Goal: Task Accomplishment & Management: Complete application form

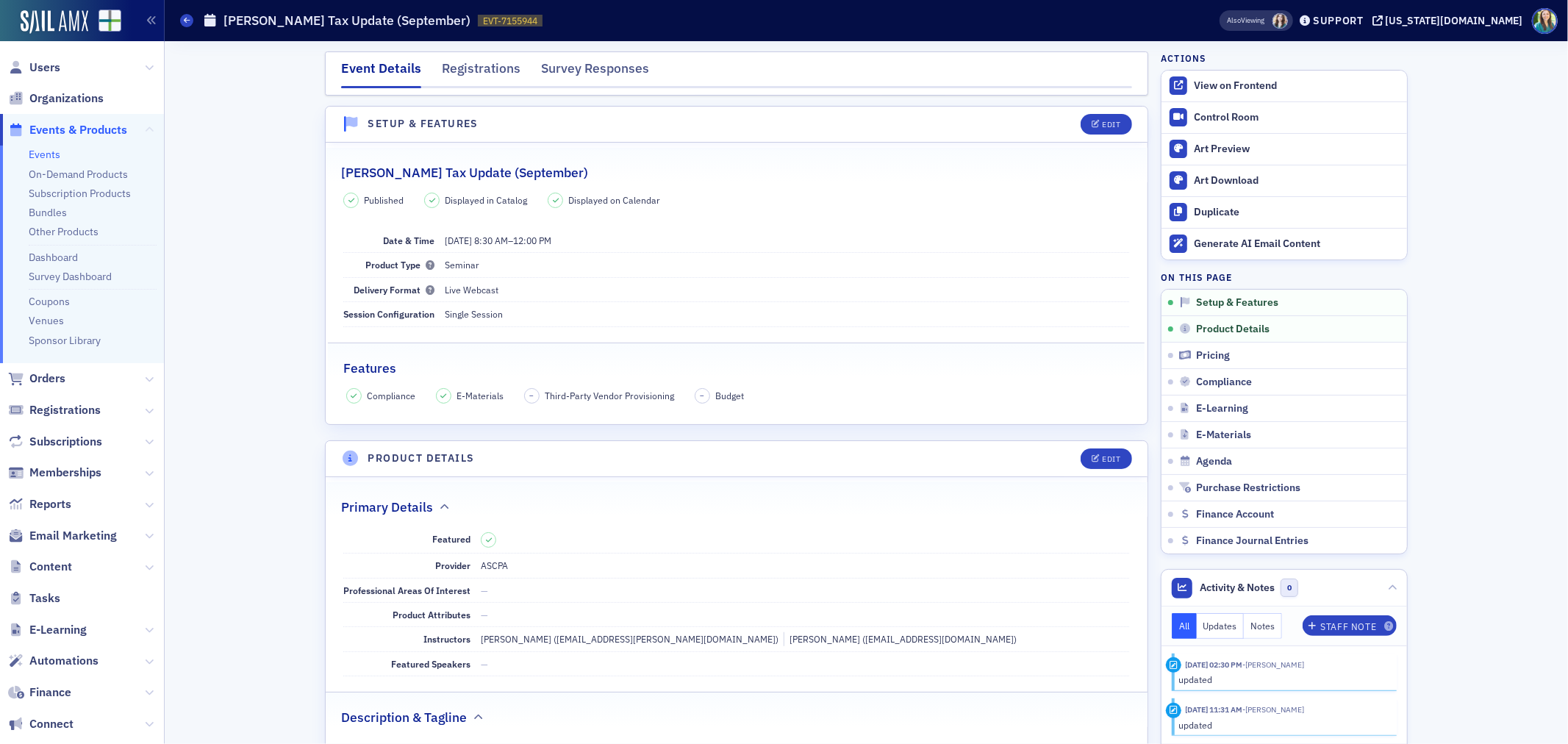
click at [145, 127] on icon at bounding box center [148, 130] width 9 height 9
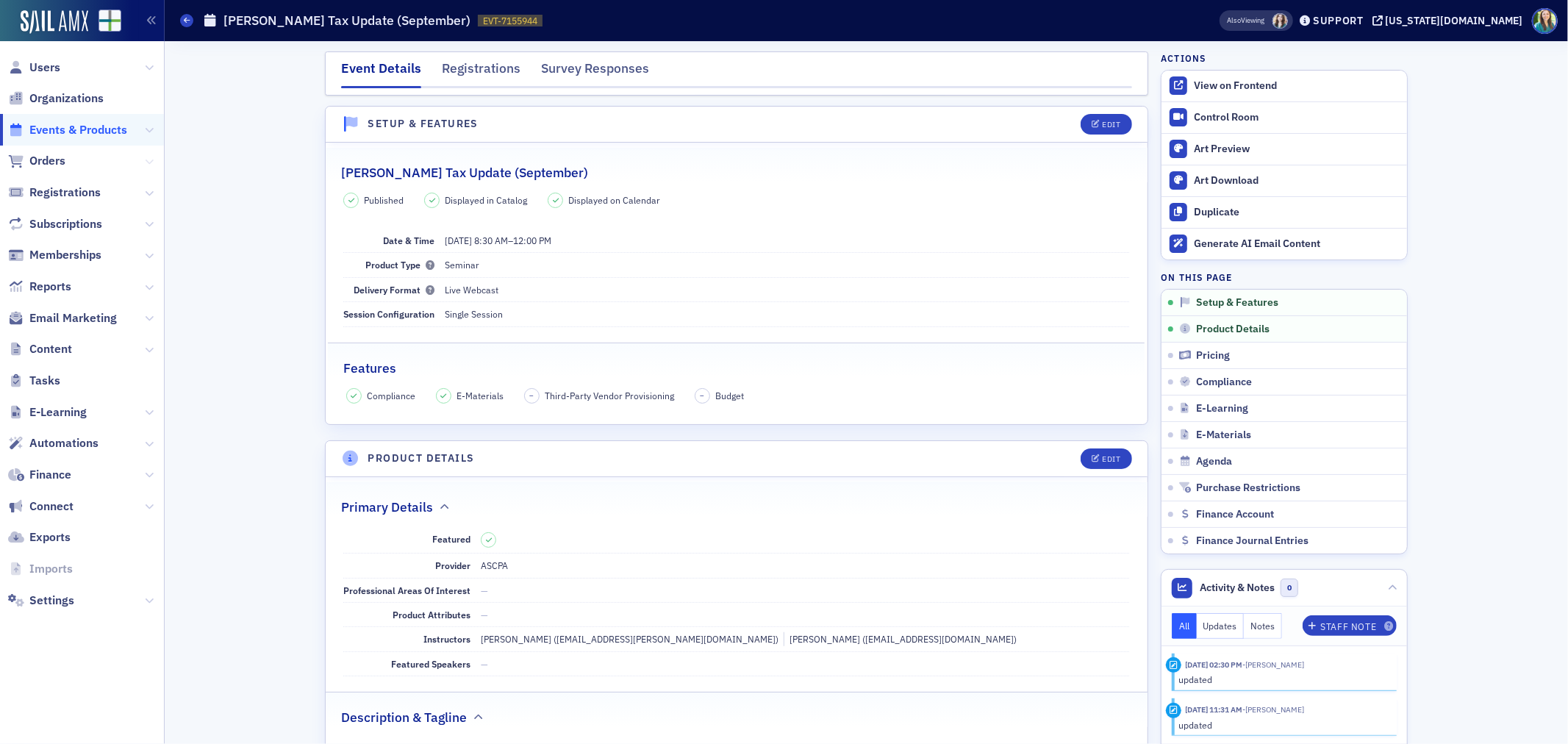
click at [145, 163] on icon at bounding box center [148, 161] width 9 height 9
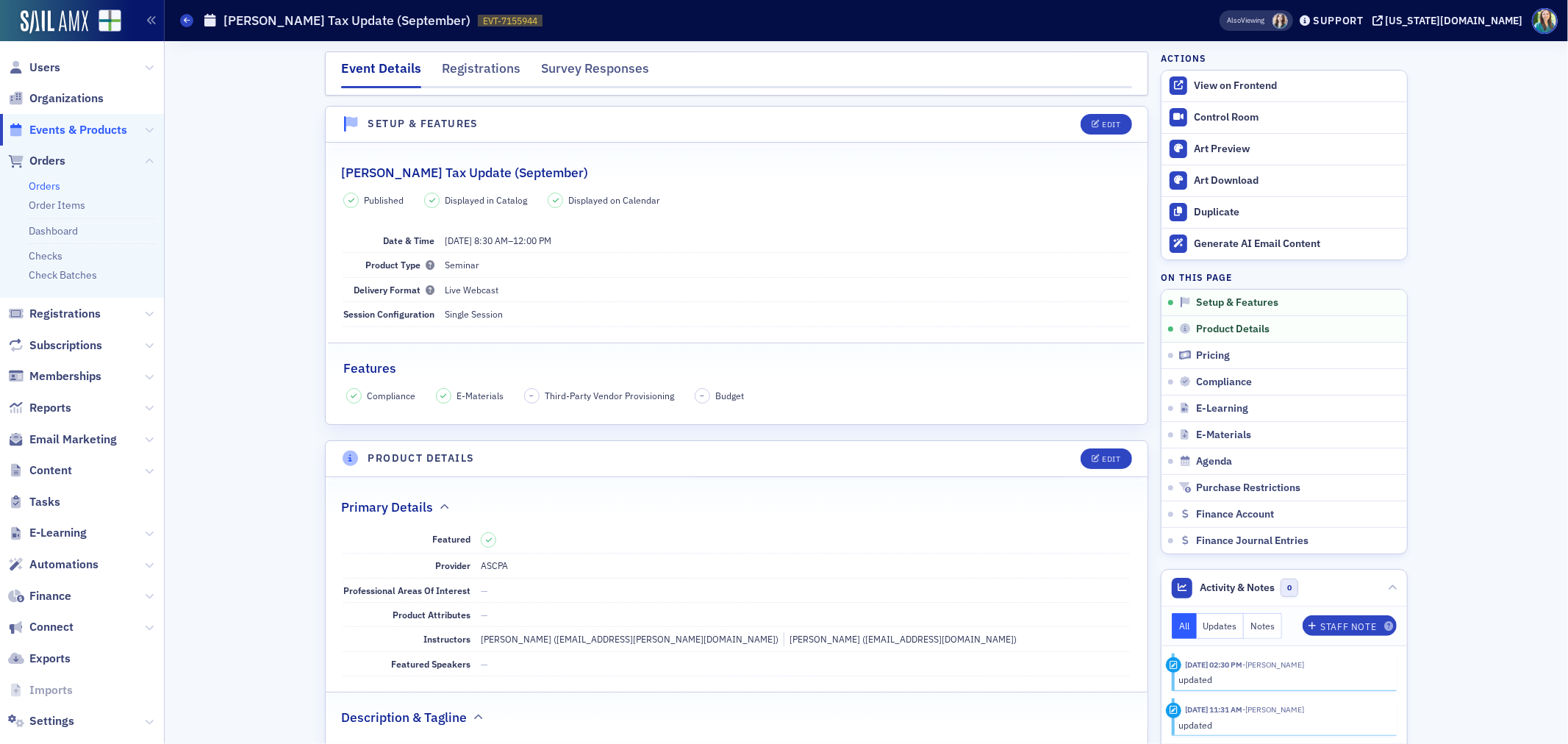
click at [43, 188] on link "Orders" at bounding box center [44, 186] width 31 height 13
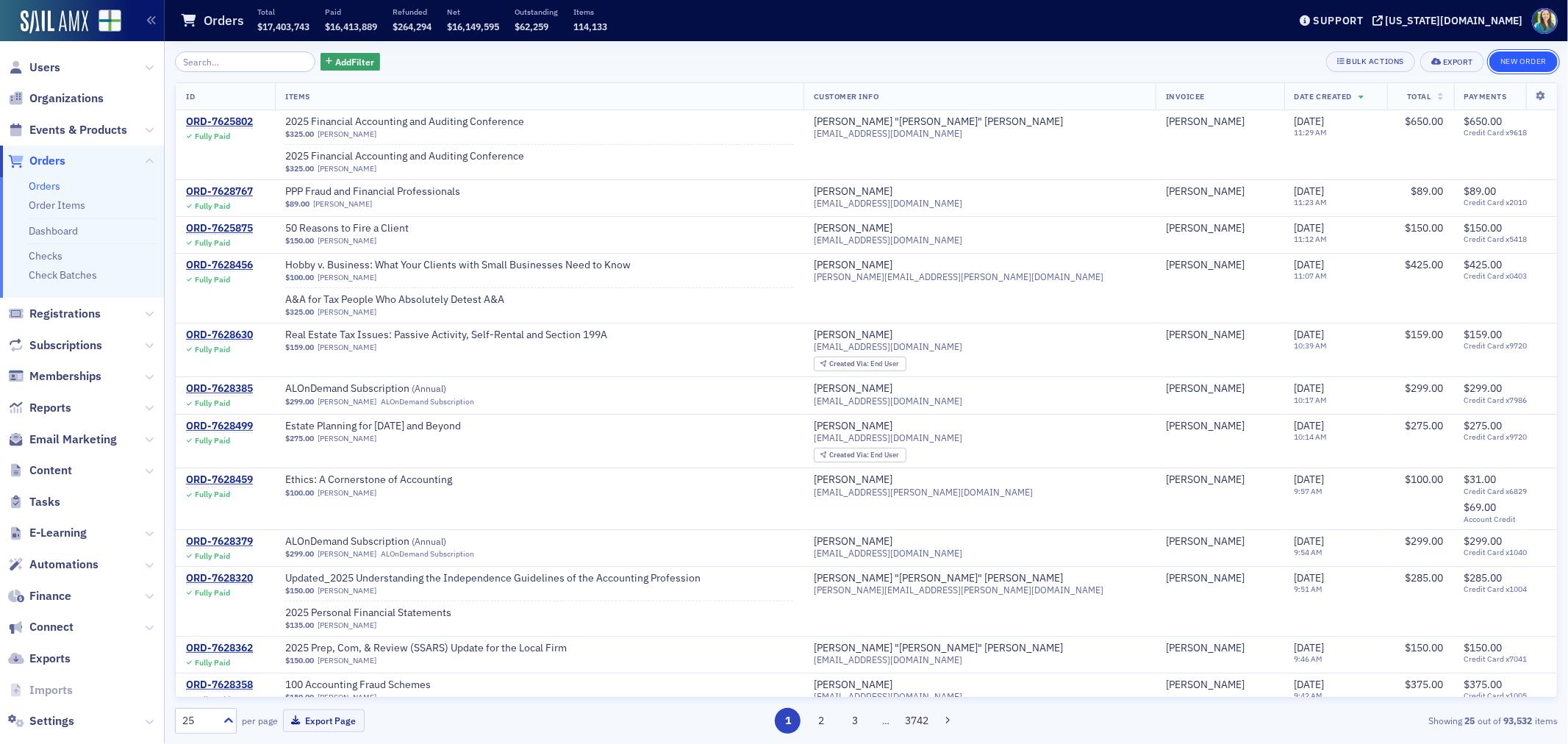
click at [1498, 59] on button "New Order" at bounding box center [1524, 61] width 68 height 21
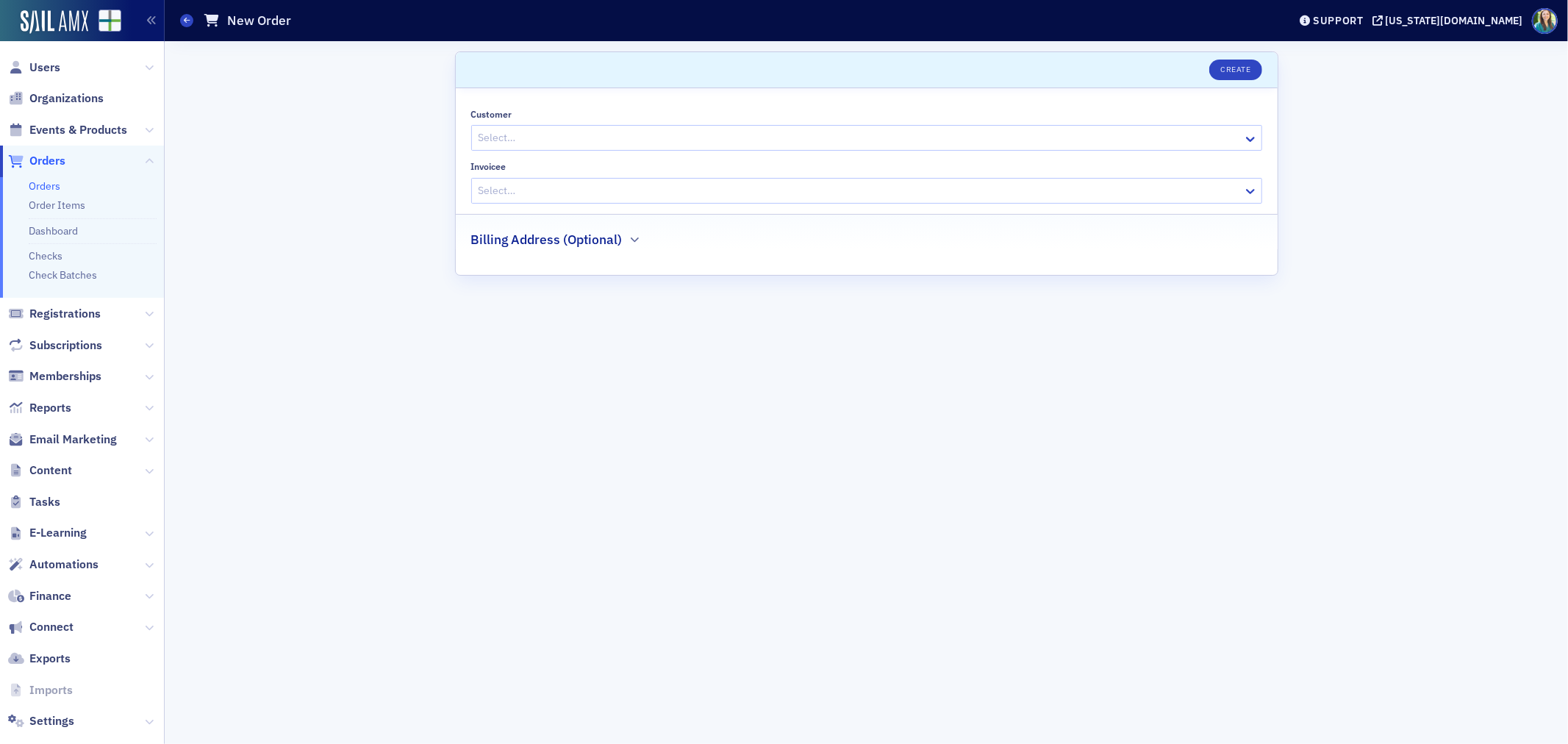
click at [501, 144] on div at bounding box center [860, 137] width 764 height 18
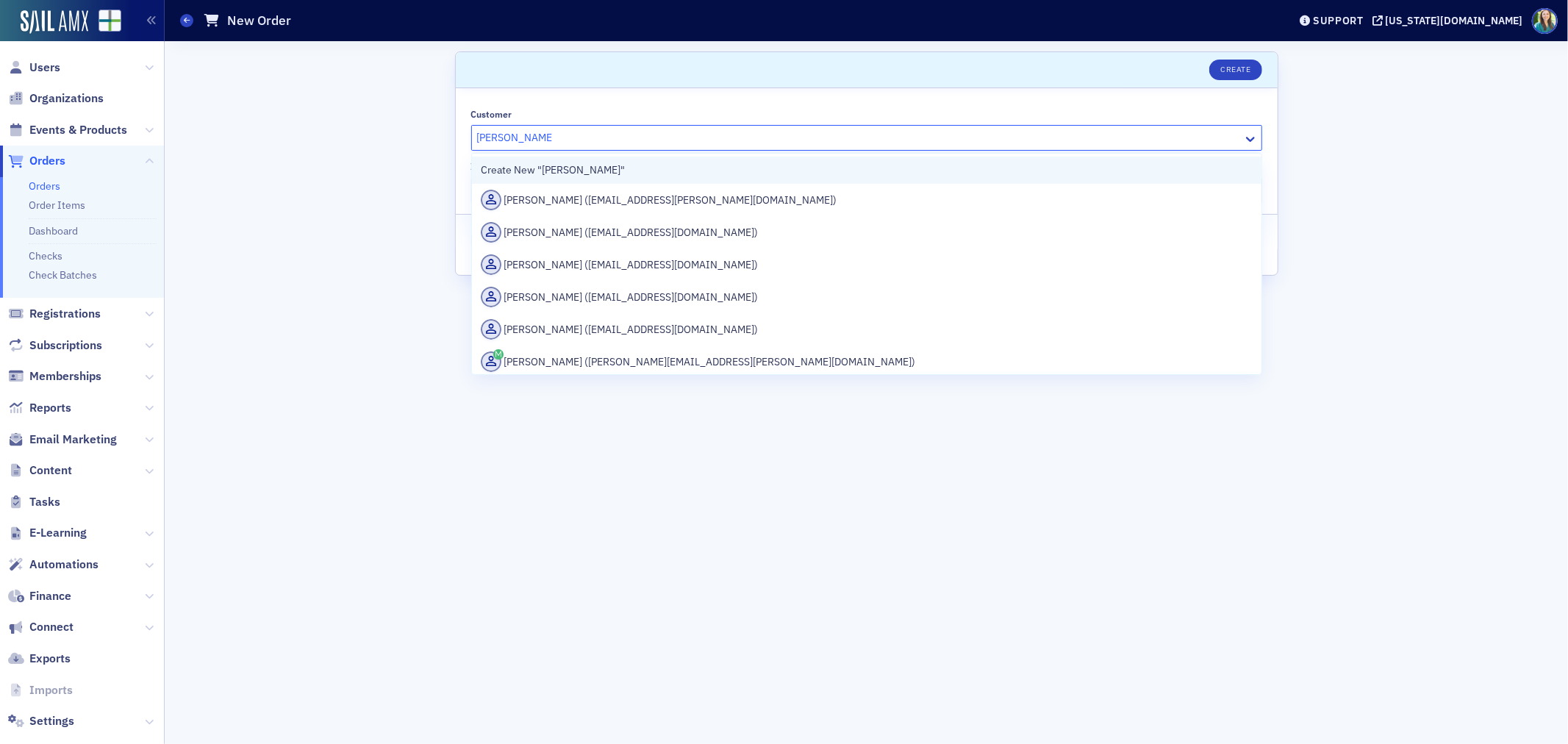
click at [590, 172] on div "Create New "[PERSON_NAME]"" at bounding box center [866, 170] width 772 height 15
type input "[PERSON_NAME]"
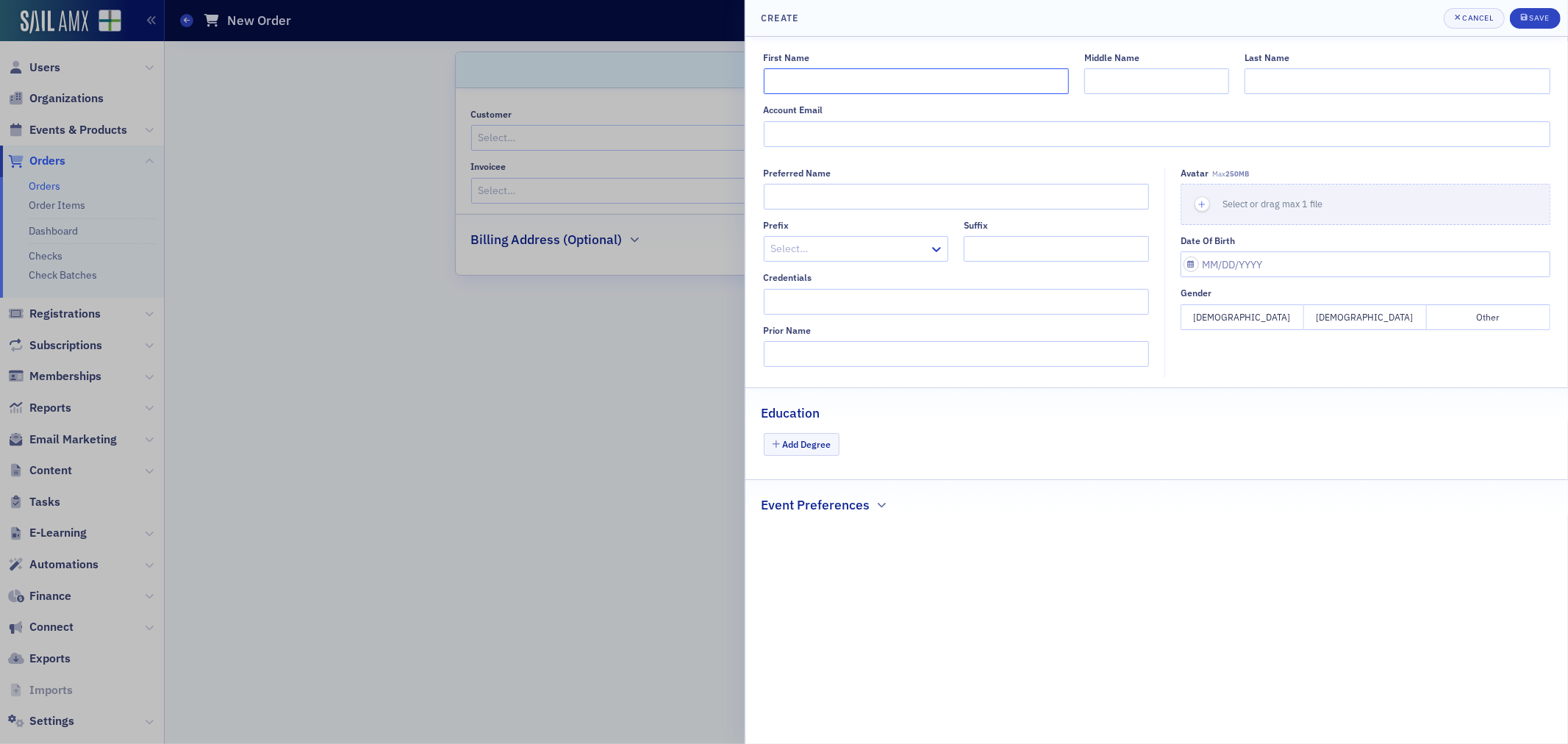
click at [854, 74] on input "First Name" at bounding box center [916, 80] width 305 height 26
type input "April"
click at [1364, 86] on input "Last Name" at bounding box center [1397, 80] width 305 height 26
type input "[PERSON_NAME]"
click at [777, 143] on input "Account Email" at bounding box center [1158, 133] width 787 height 26
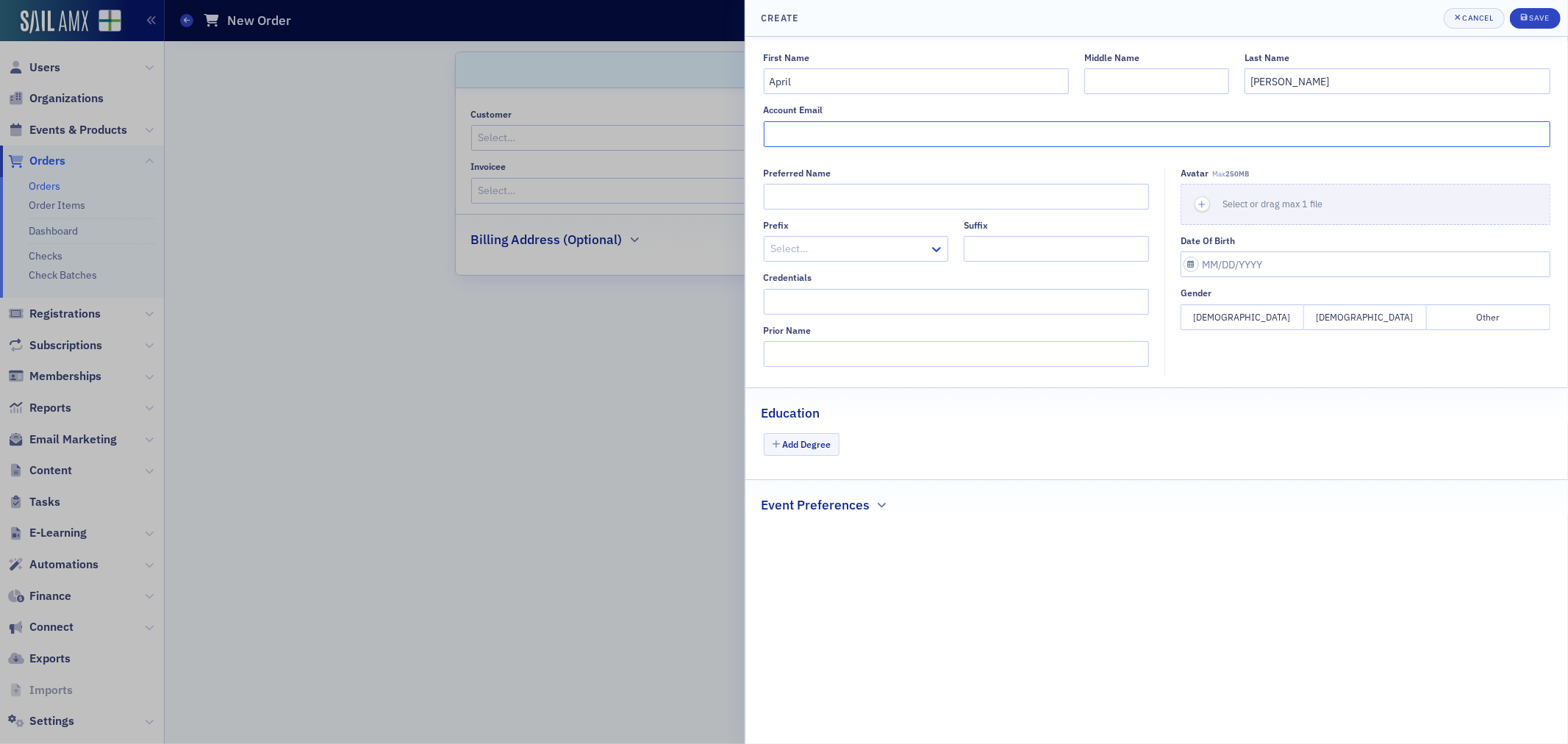
paste input "[EMAIL_ADDRESS][PERSON_NAME][DOMAIN_NAME]"
type input "[EMAIL_ADDRESS][PERSON_NAME][DOMAIN_NAME]"
click at [1538, 25] on button "Save" at bounding box center [1536, 19] width 51 height 21
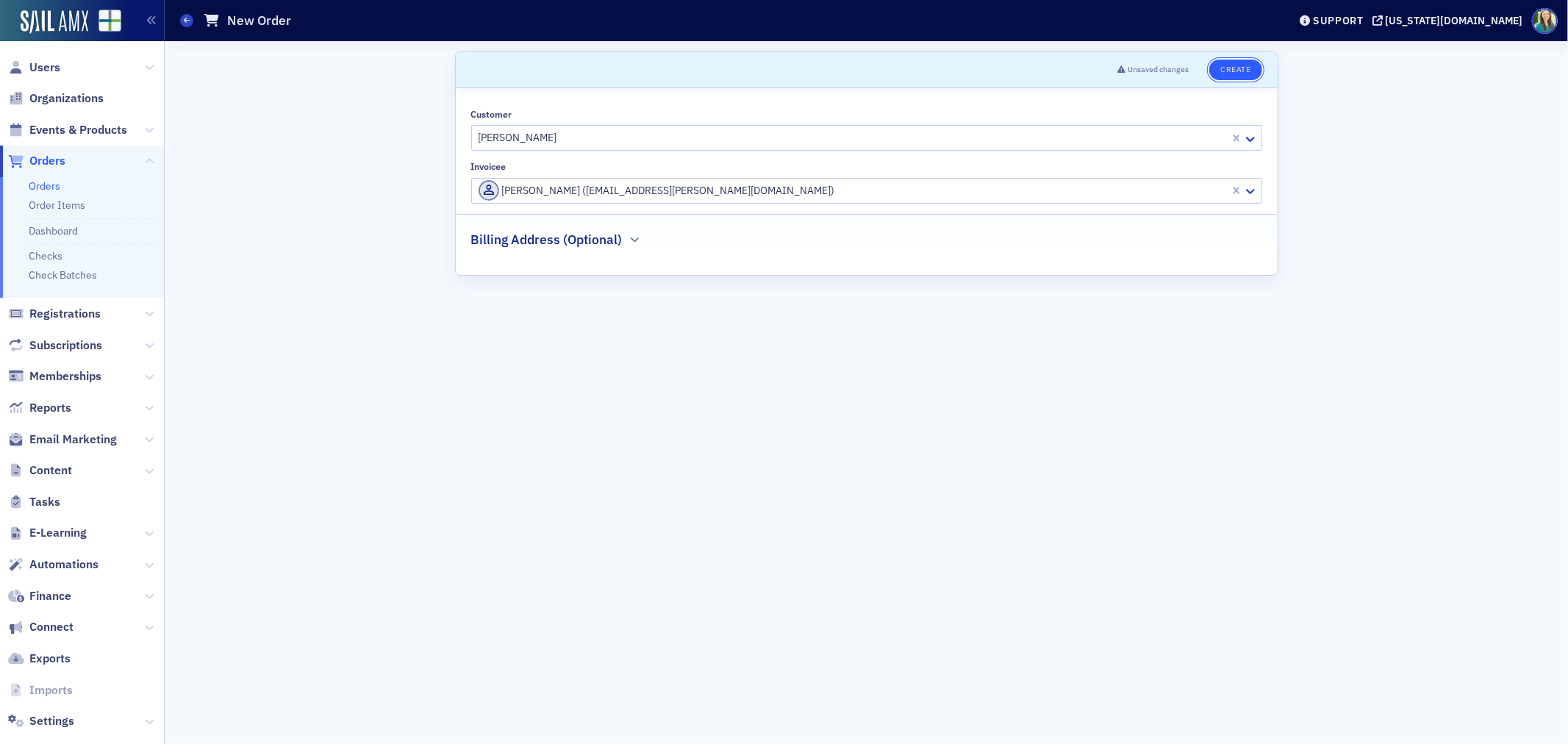
click at [1250, 70] on button "Create" at bounding box center [1235, 70] width 52 height 21
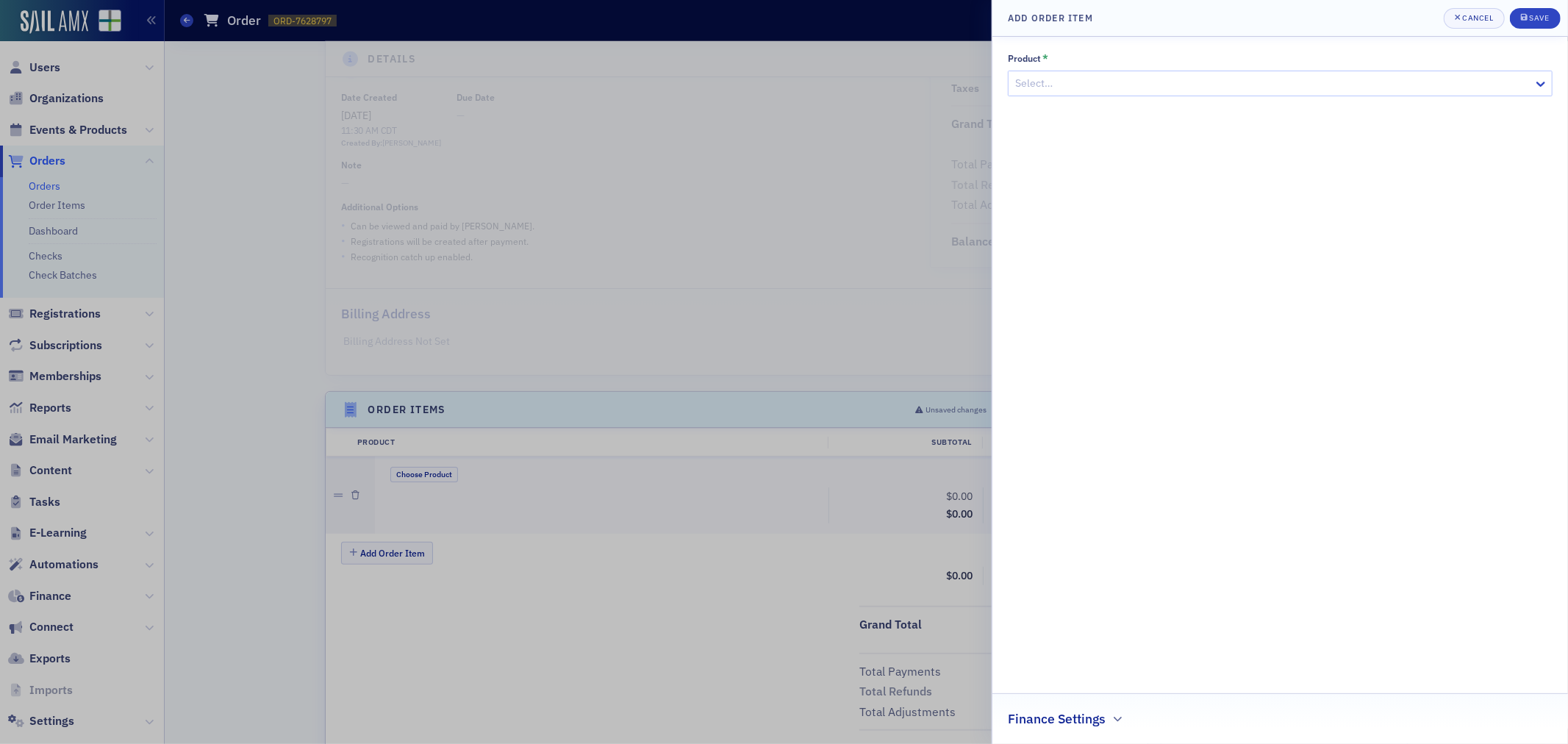
scroll to position [236, 0]
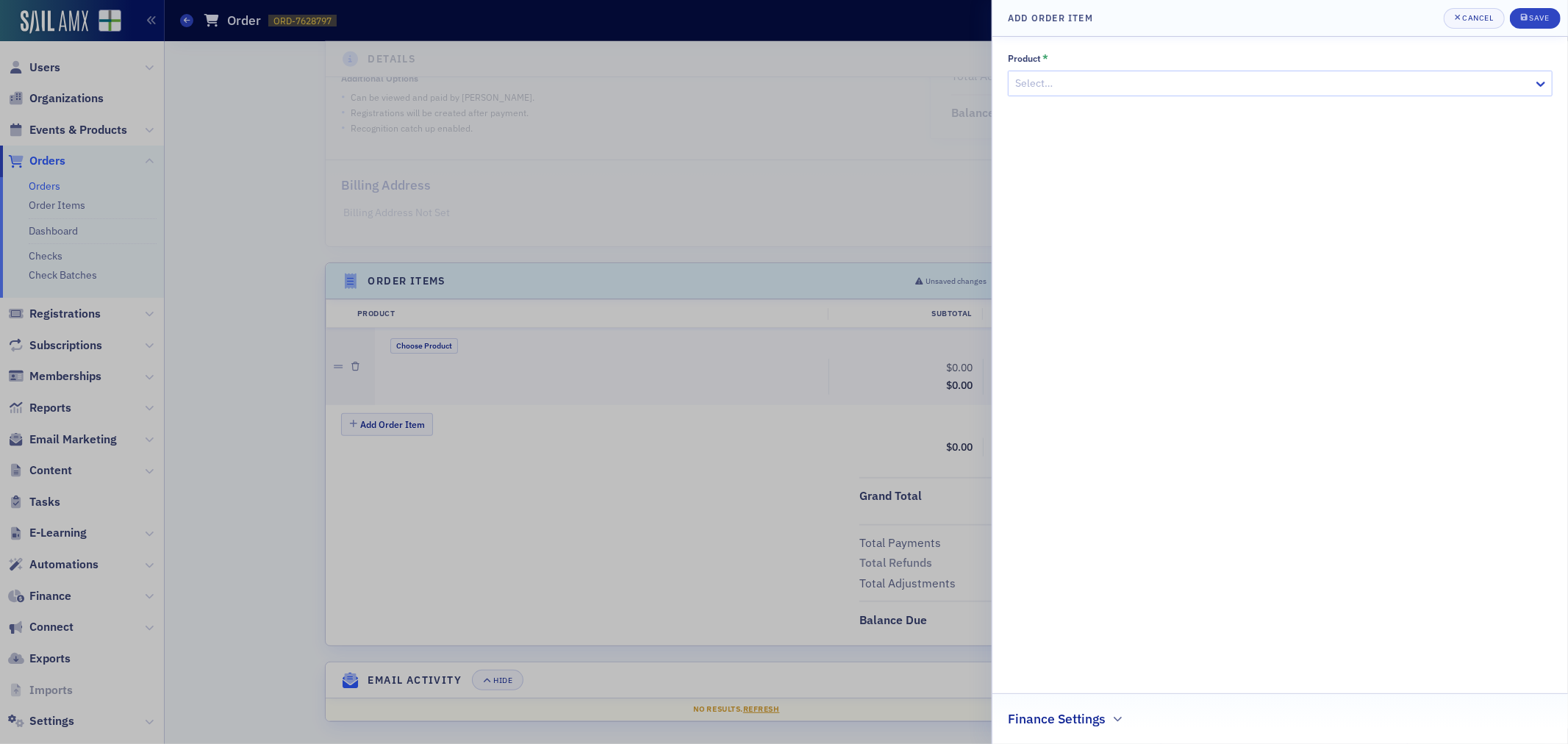
click at [1176, 91] on div at bounding box center [1273, 83] width 518 height 18
type input "adve"
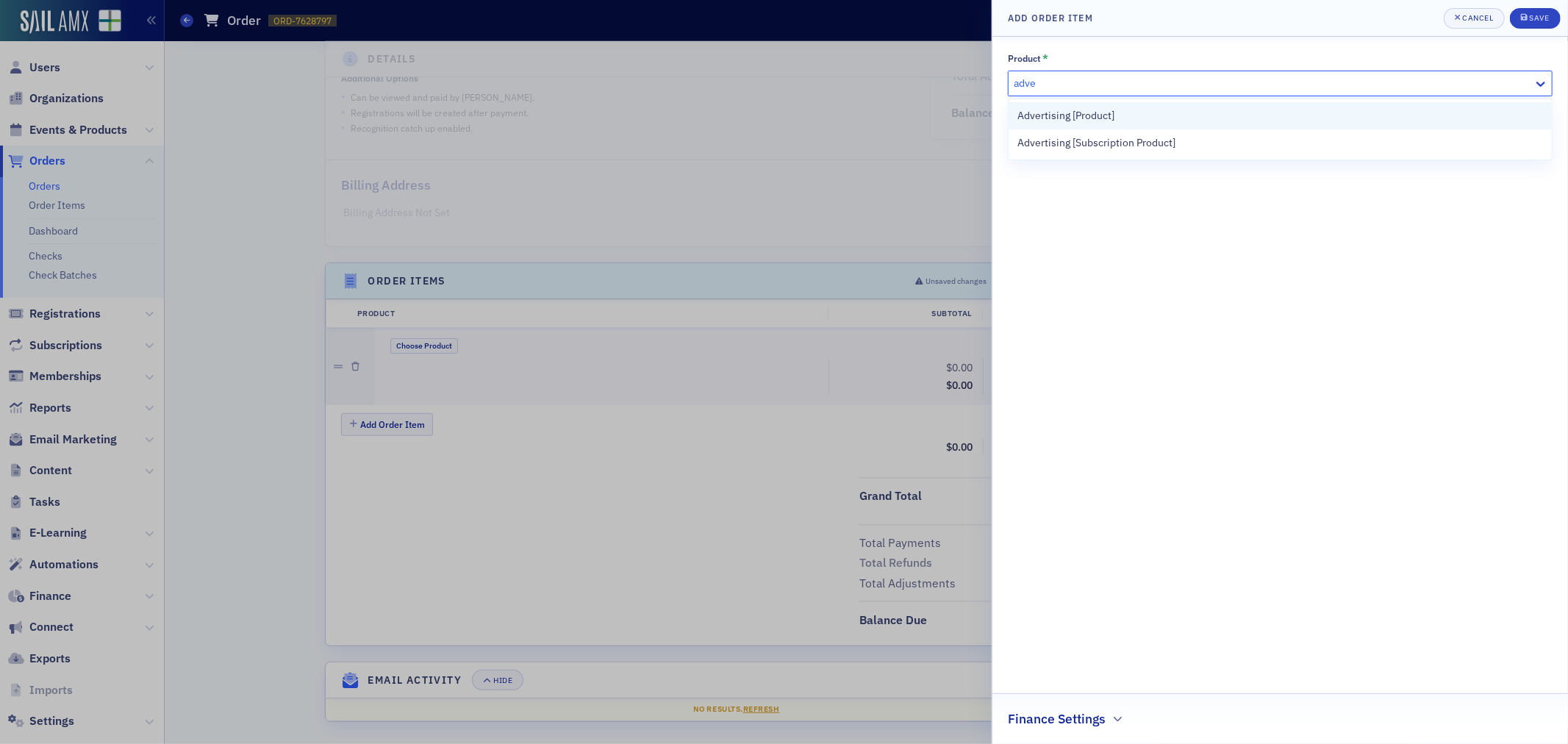
click at [1167, 112] on div "Advertising [Product]" at bounding box center [1281, 115] width 526 height 15
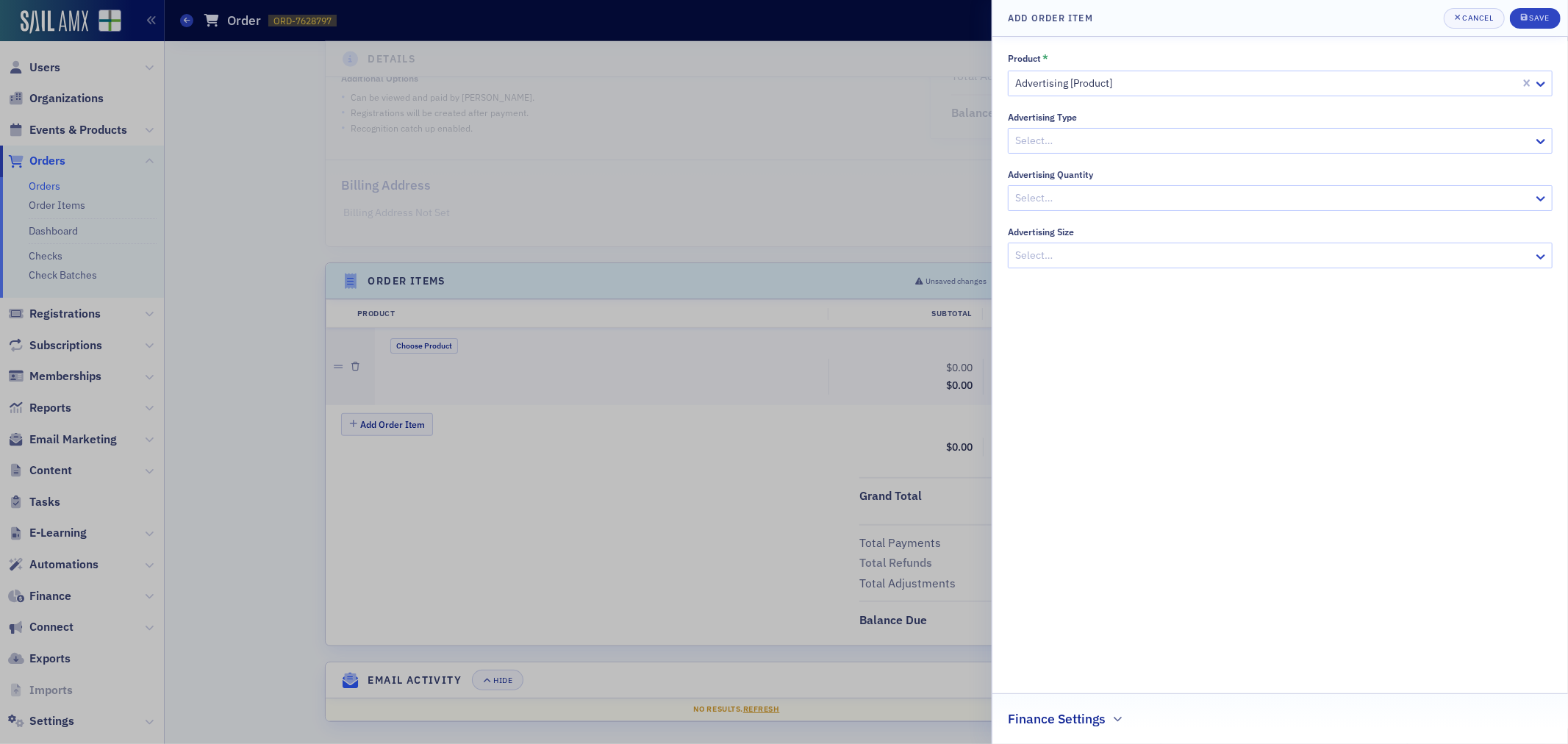
click at [1094, 120] on div "Advertising Type" at bounding box center [1281, 117] width 545 height 11
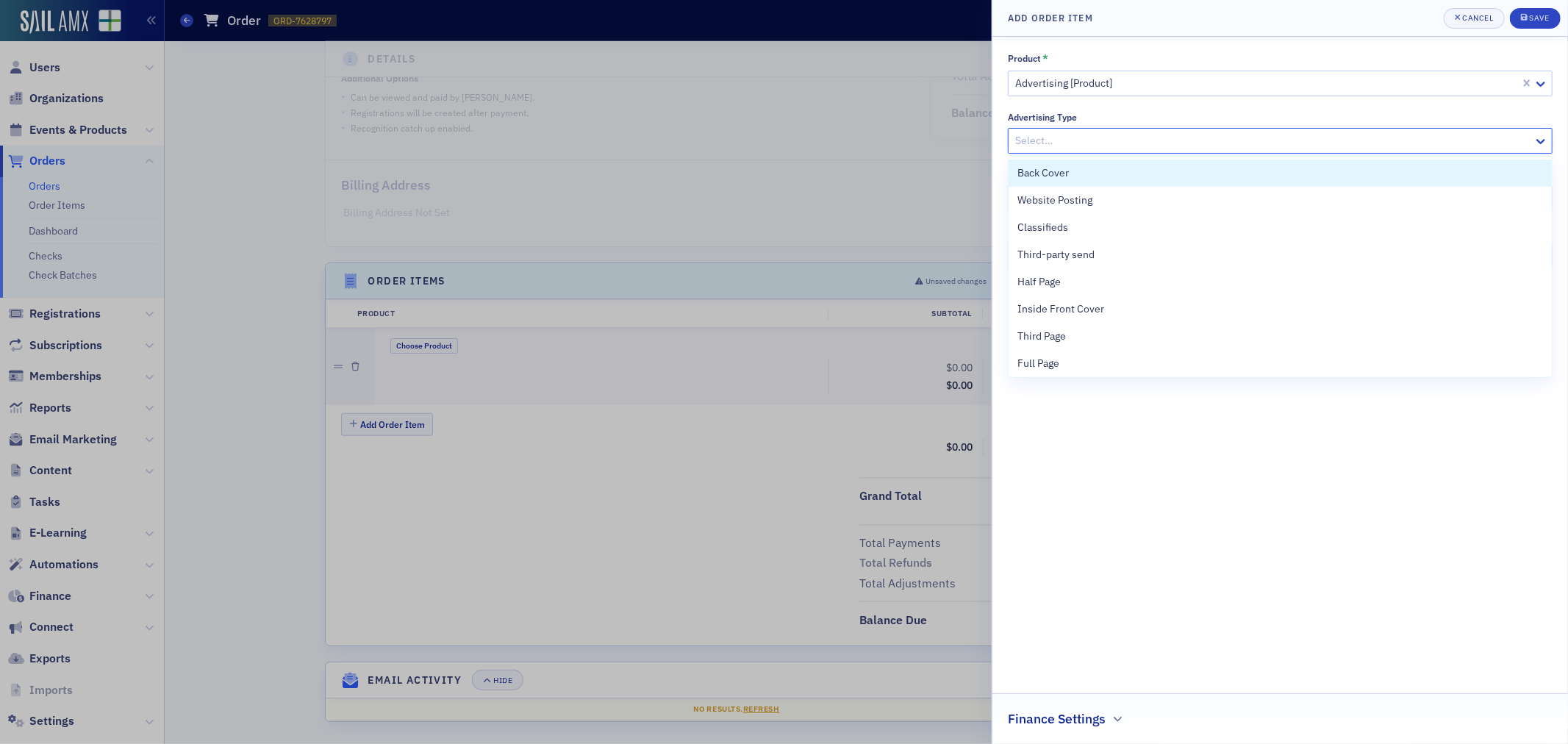
click at [1096, 141] on div at bounding box center [1273, 140] width 518 height 18
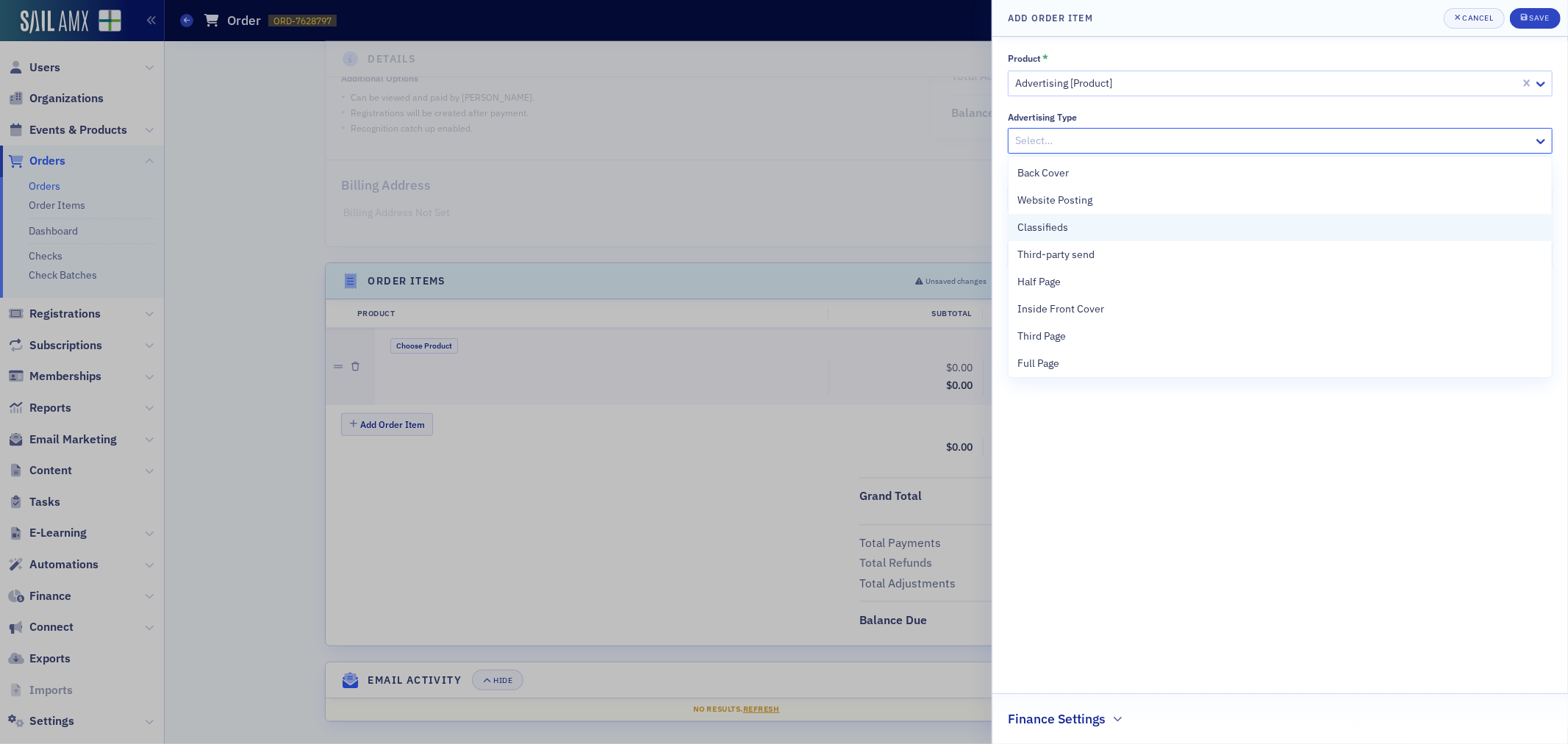
click at [1066, 230] on span "Classifieds" at bounding box center [1043, 227] width 51 height 15
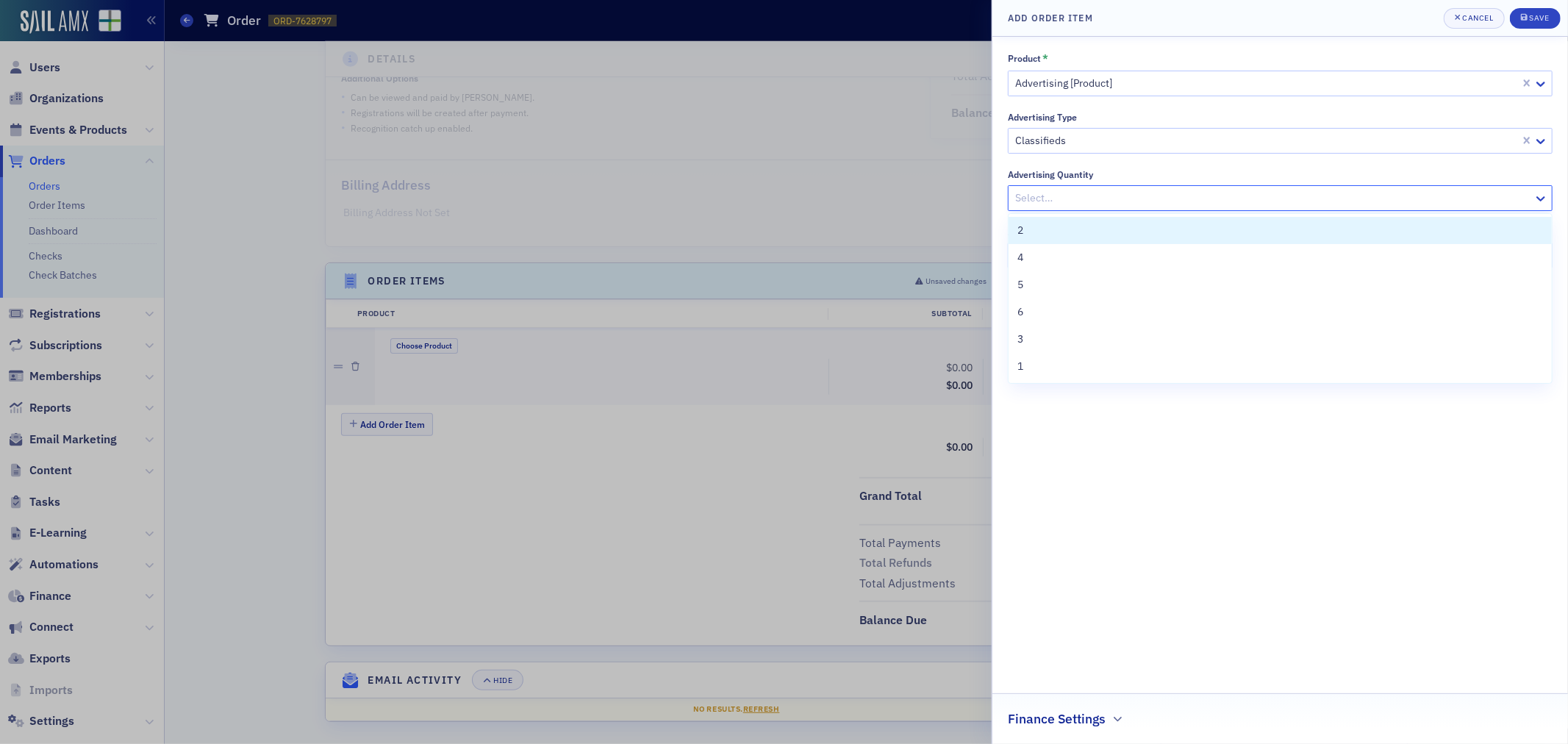
click at [1067, 206] on div at bounding box center [1273, 198] width 518 height 18
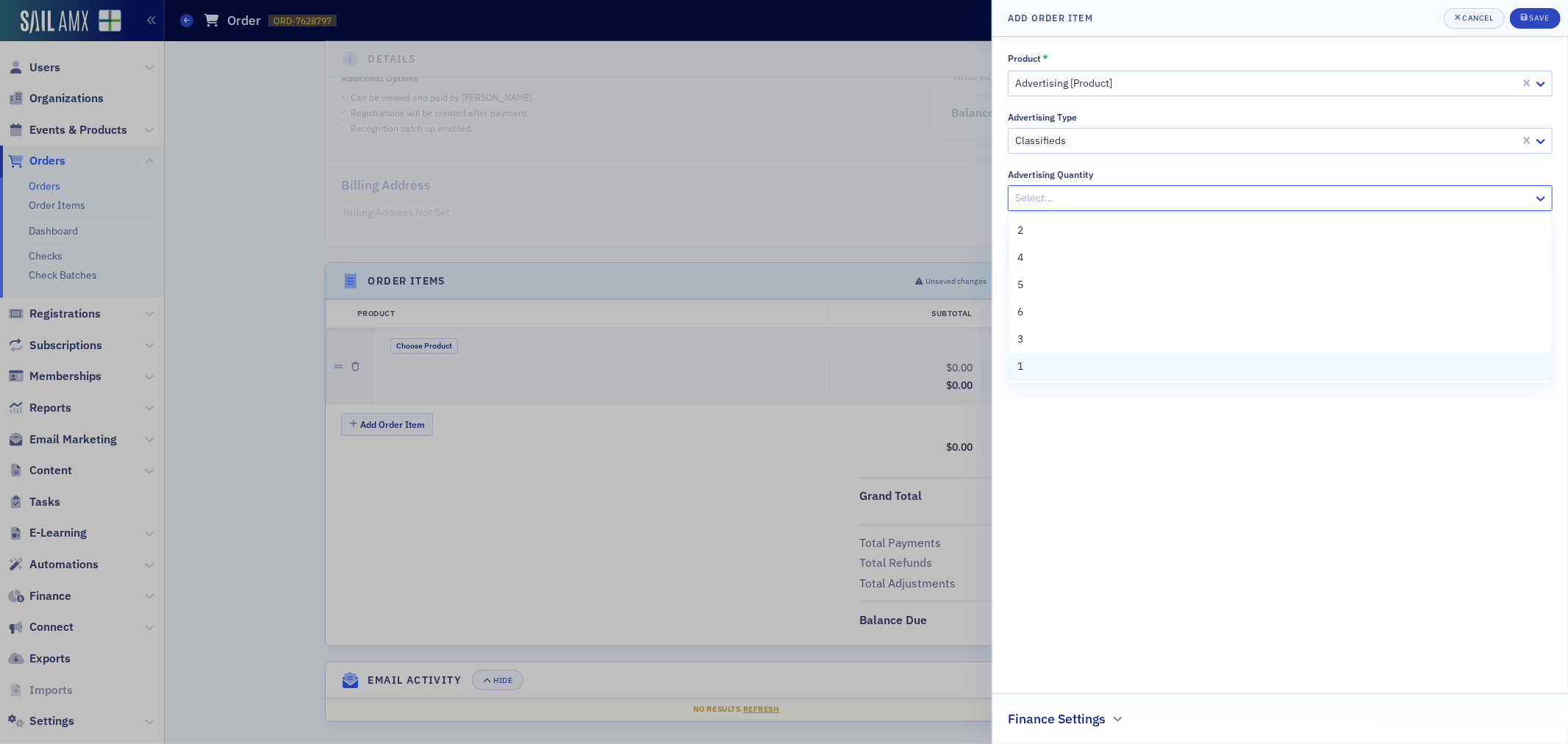
click at [1044, 372] on div "1" at bounding box center [1281, 366] width 526 height 15
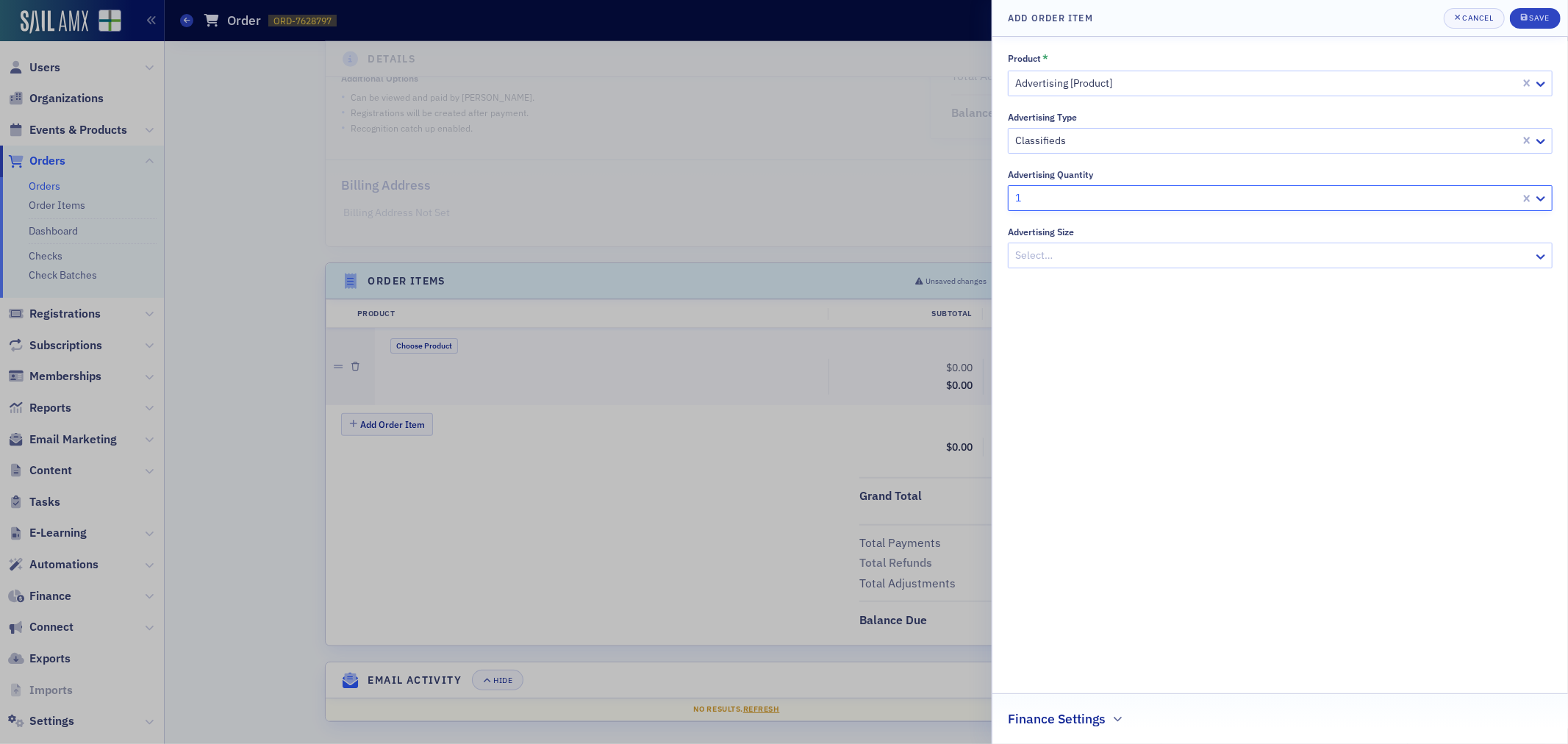
click at [1055, 245] on div "Select…" at bounding box center [1271, 255] width 525 height 22
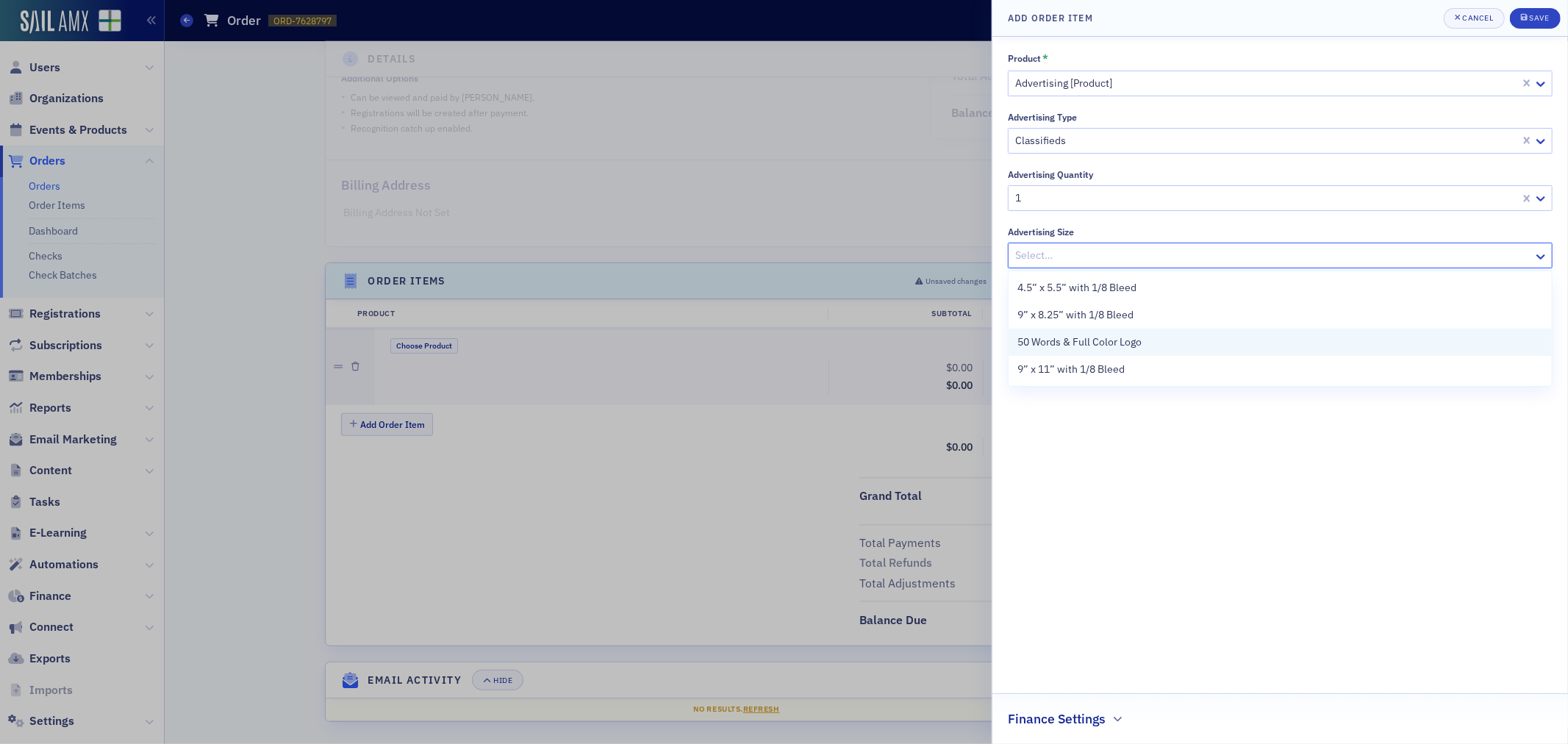
click at [1066, 342] on span "50 Words & Full Color Logo" at bounding box center [1079, 342] width 124 height 15
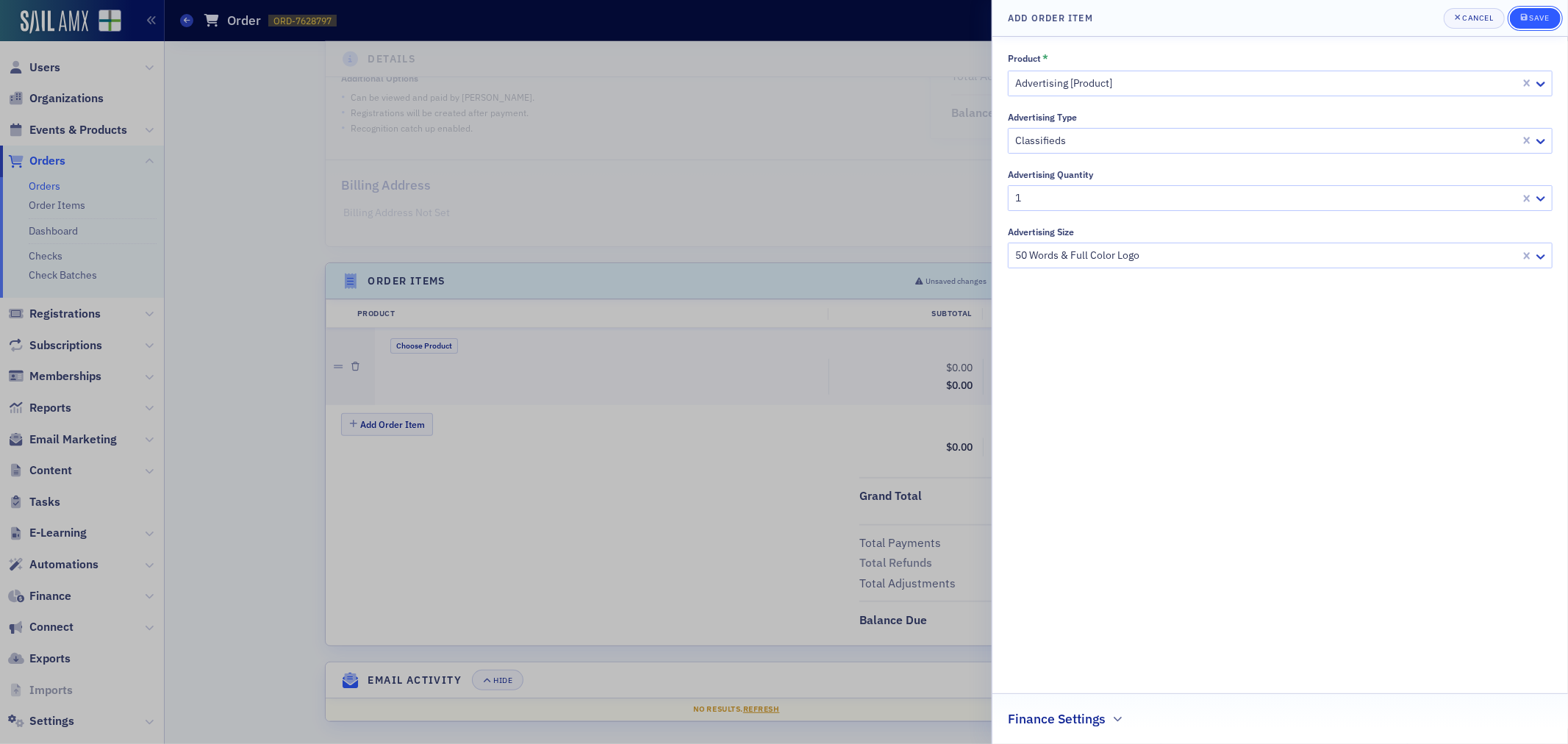
click at [1527, 26] on button "Save" at bounding box center [1536, 19] width 51 height 21
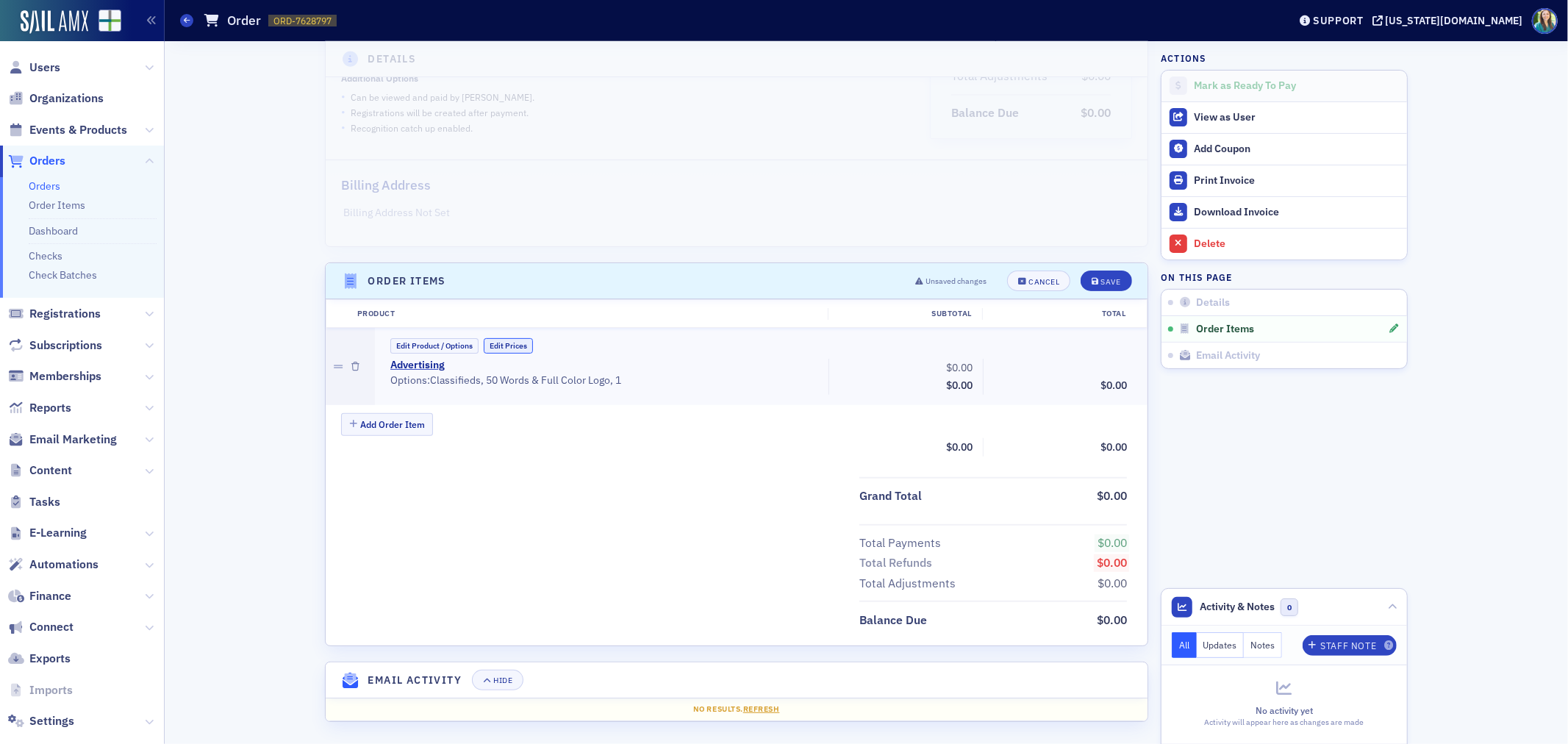
click at [495, 342] on button "Edit Prices" at bounding box center [509, 346] width 49 height 15
click at [946, 369] on input "0.00" at bounding box center [942, 368] width 72 height 21
type input "300.00"
click at [1114, 284] on button "Save" at bounding box center [1106, 281] width 51 height 21
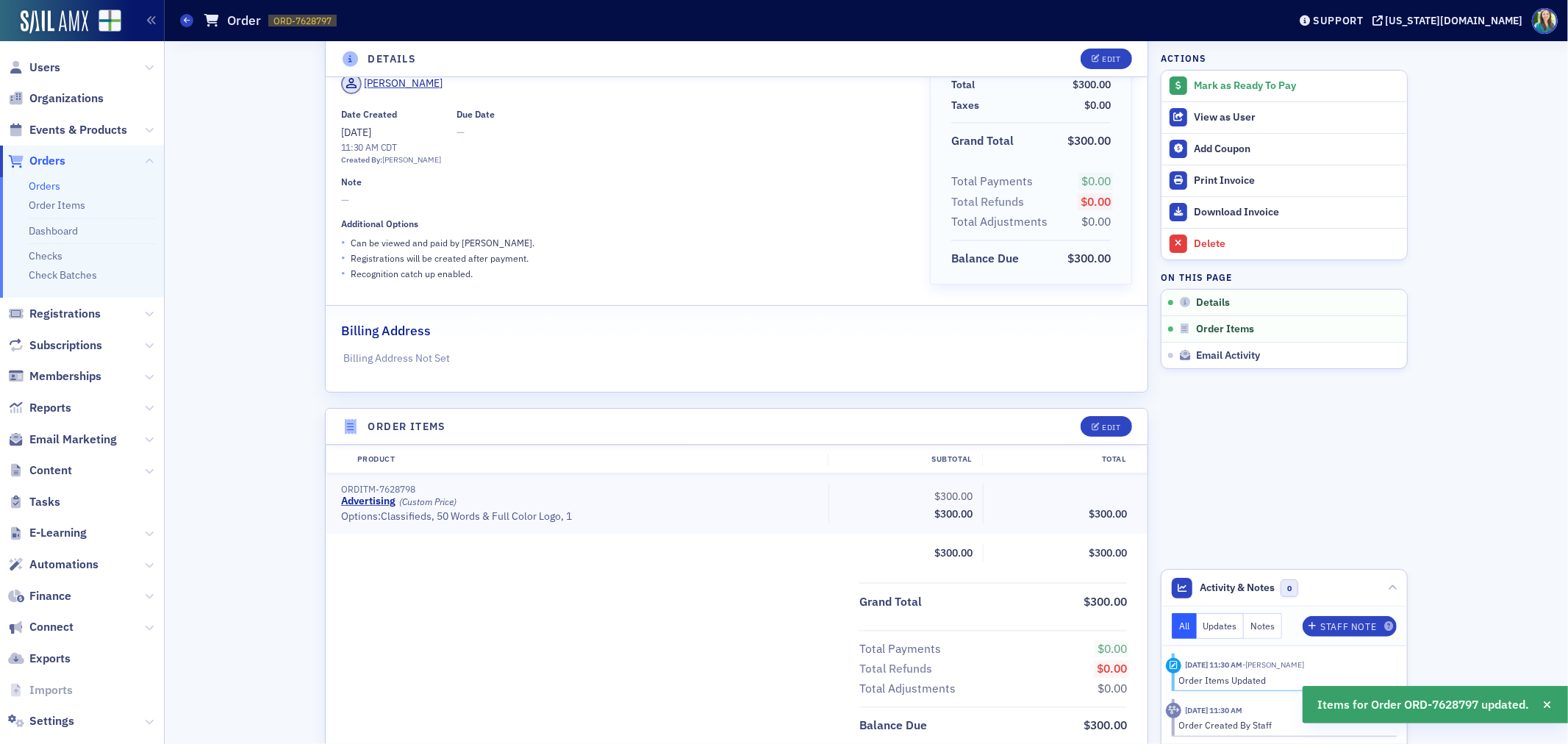
scroll to position [0, 0]
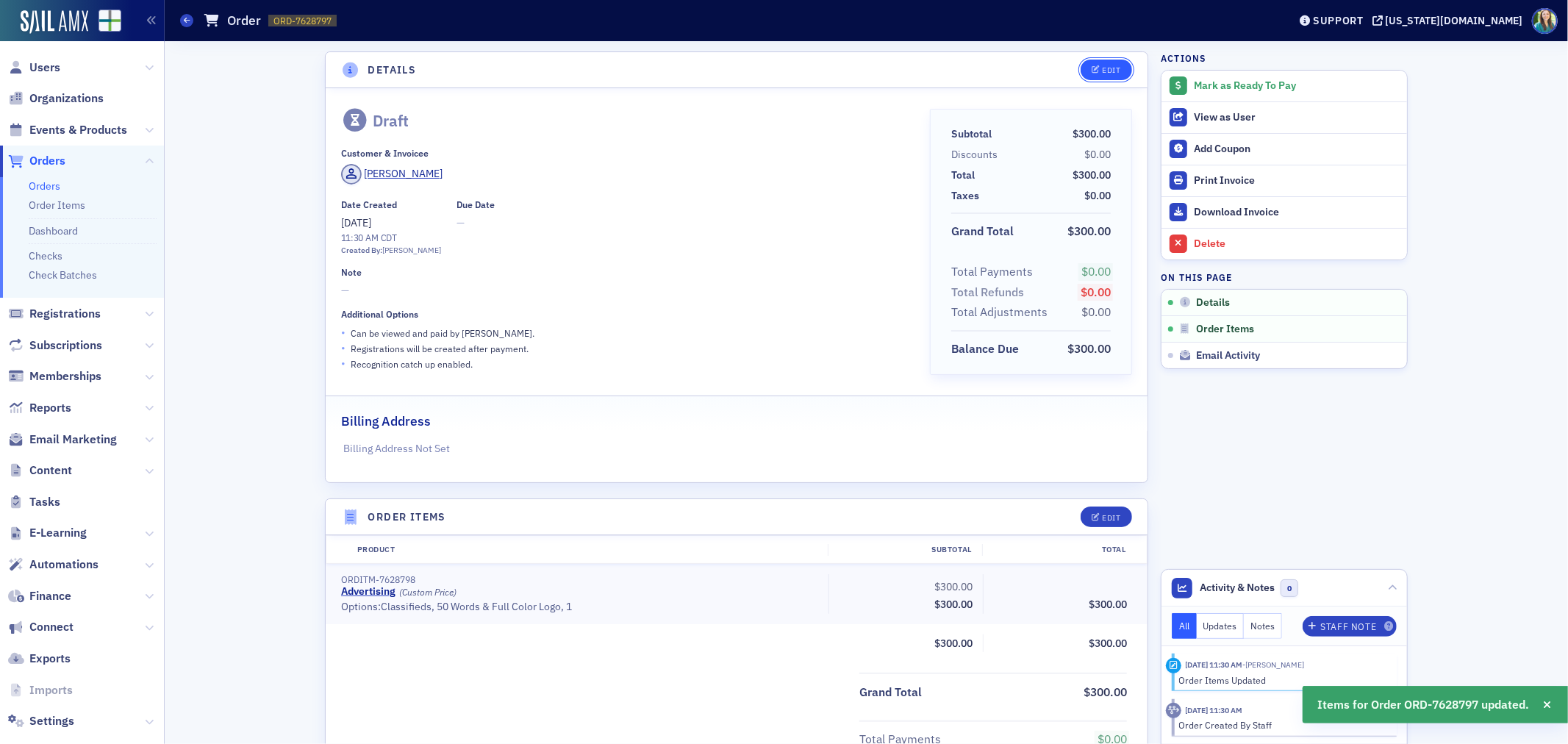
click at [1105, 67] on div "Edit" at bounding box center [1111, 70] width 18 height 9
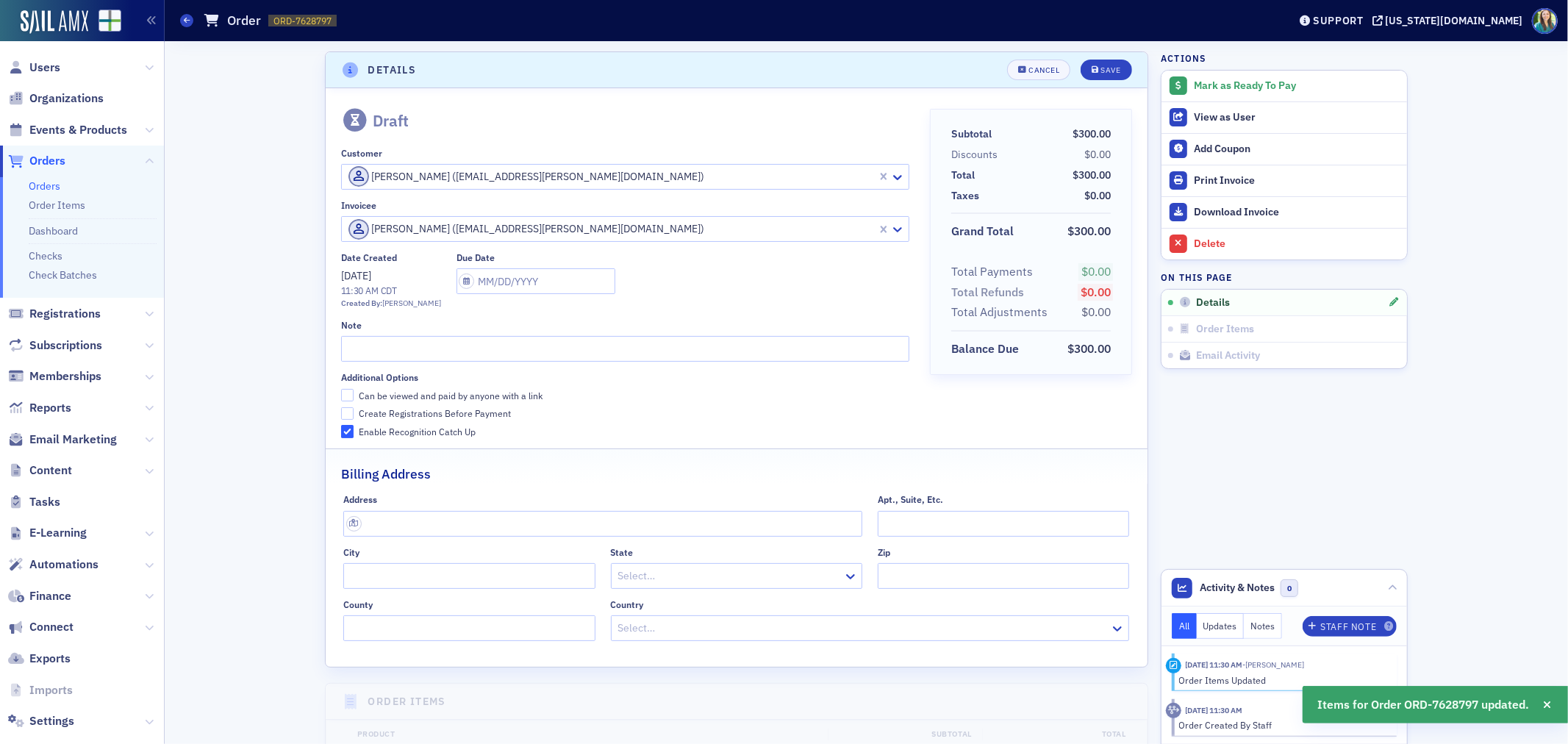
scroll to position [3, 0]
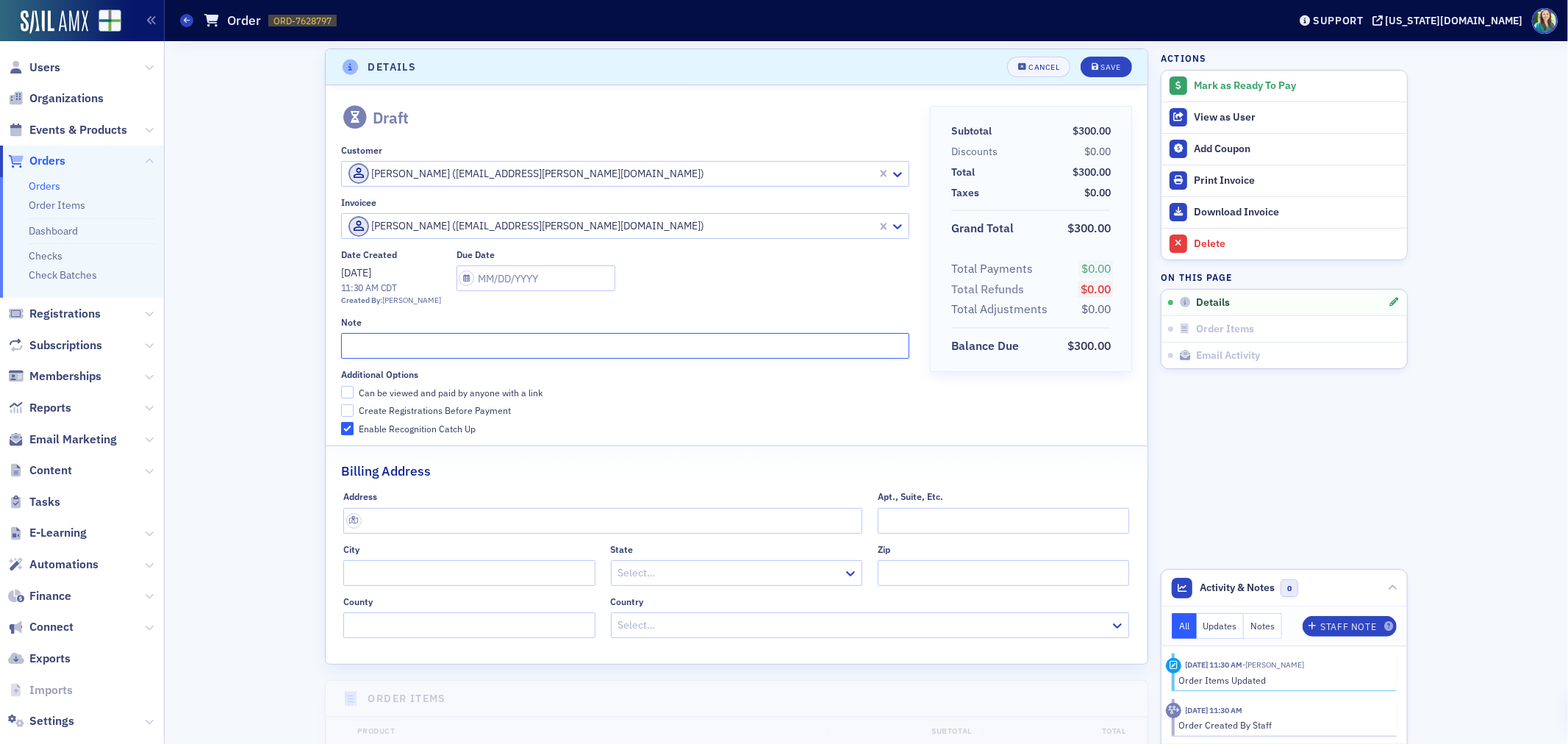
click at [341, 343] on input "text" at bounding box center [625, 345] width 568 height 26
type input "Assistant Director of Finance"
click at [342, 390] on input "Can be viewed and paid by anyone with a link" at bounding box center [348, 392] width 13 height 13
click at [560, 398] on label "Can be viewed and paid by anyone with a link" at bounding box center [625, 392] width 568 height 13
click at [355, 398] on input "Can be viewed and paid by anyone with a link" at bounding box center [348, 392] width 13 height 13
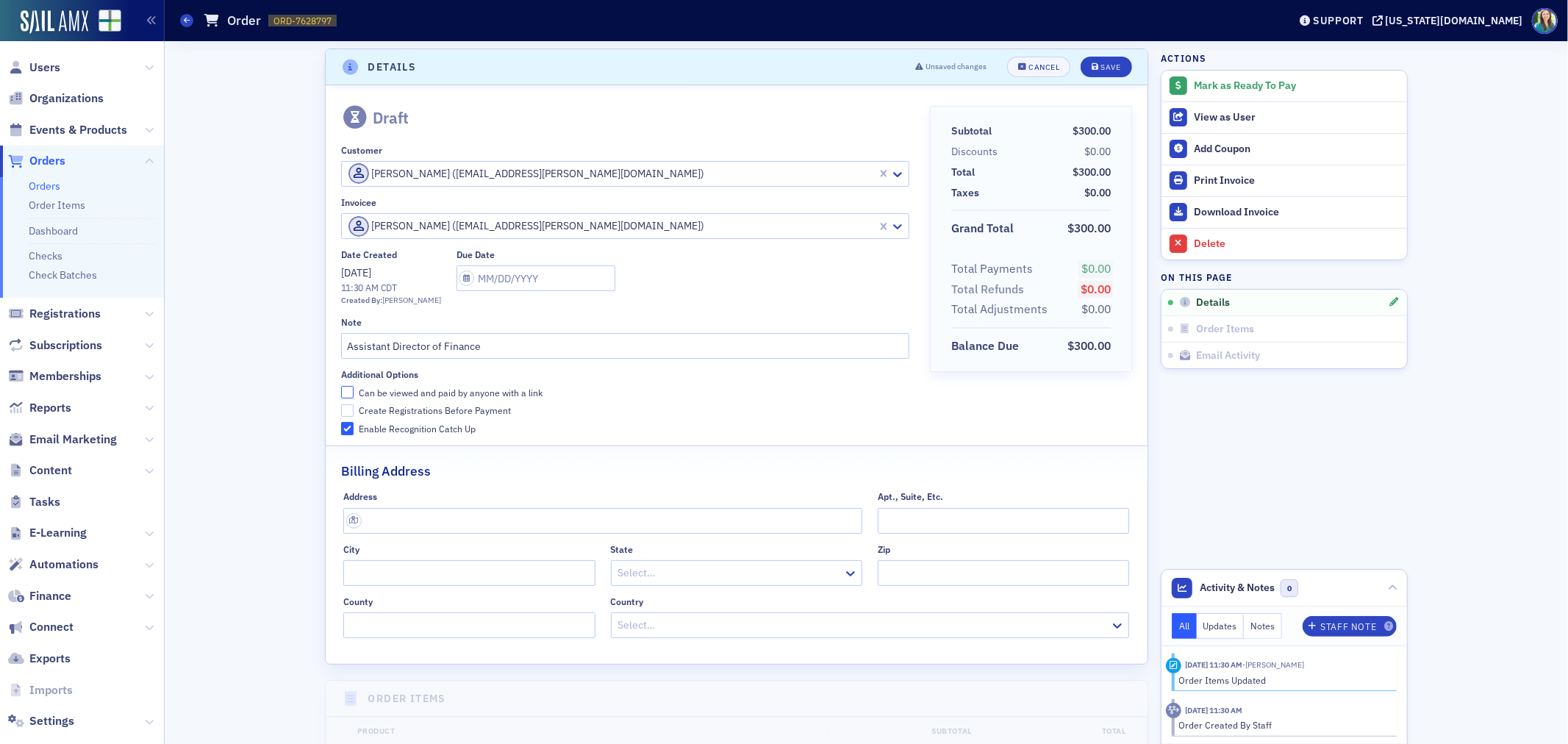
click at [341, 392] on input "Can be viewed and paid by anyone with a link" at bounding box center [348, 392] width 13 height 13
checkbox input "true"
click at [457, 279] on input "text" at bounding box center [536, 278] width 159 height 26
select select "8"
select select "2025"
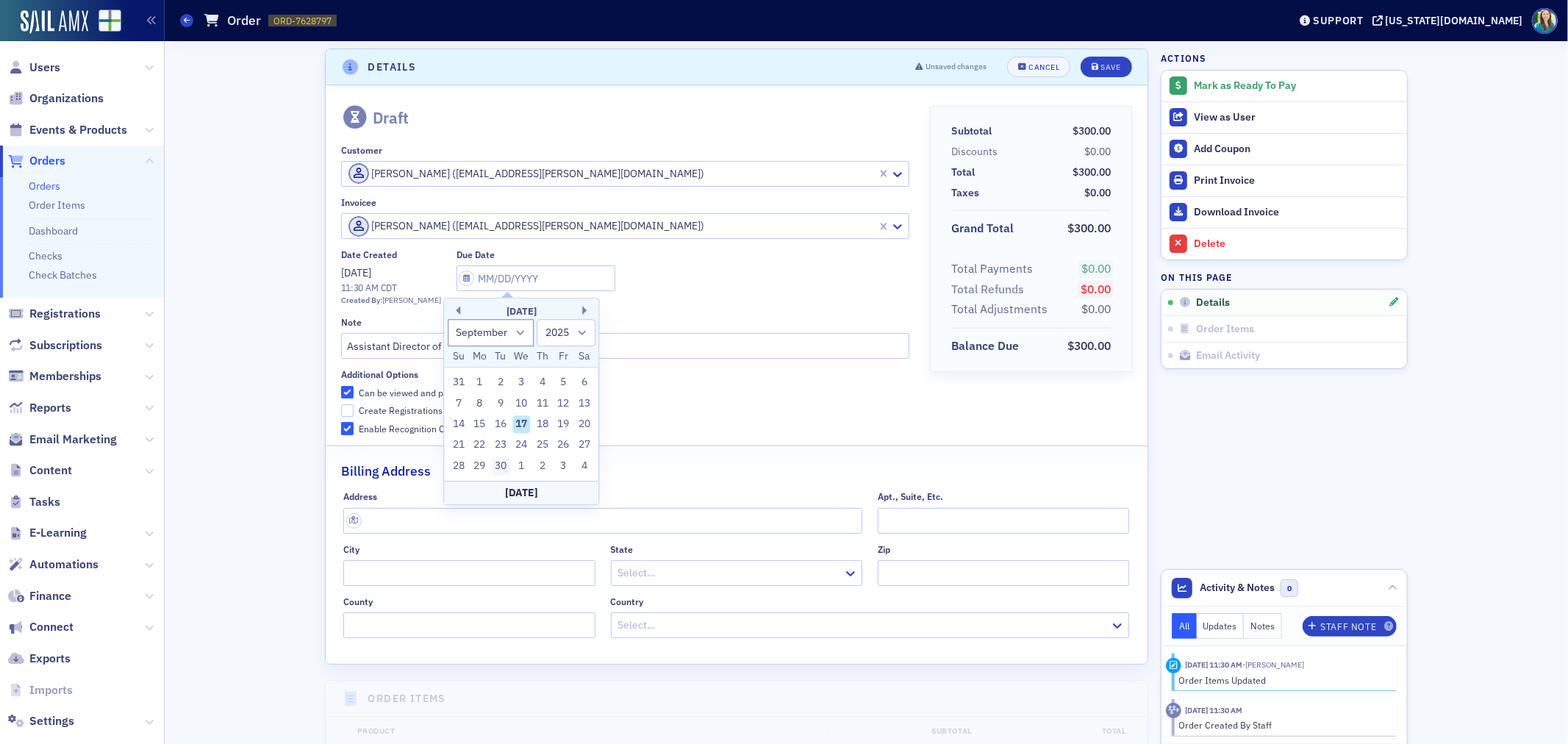
click at [500, 459] on div "30" at bounding box center [500, 466] width 18 height 18
type input "[DATE]"
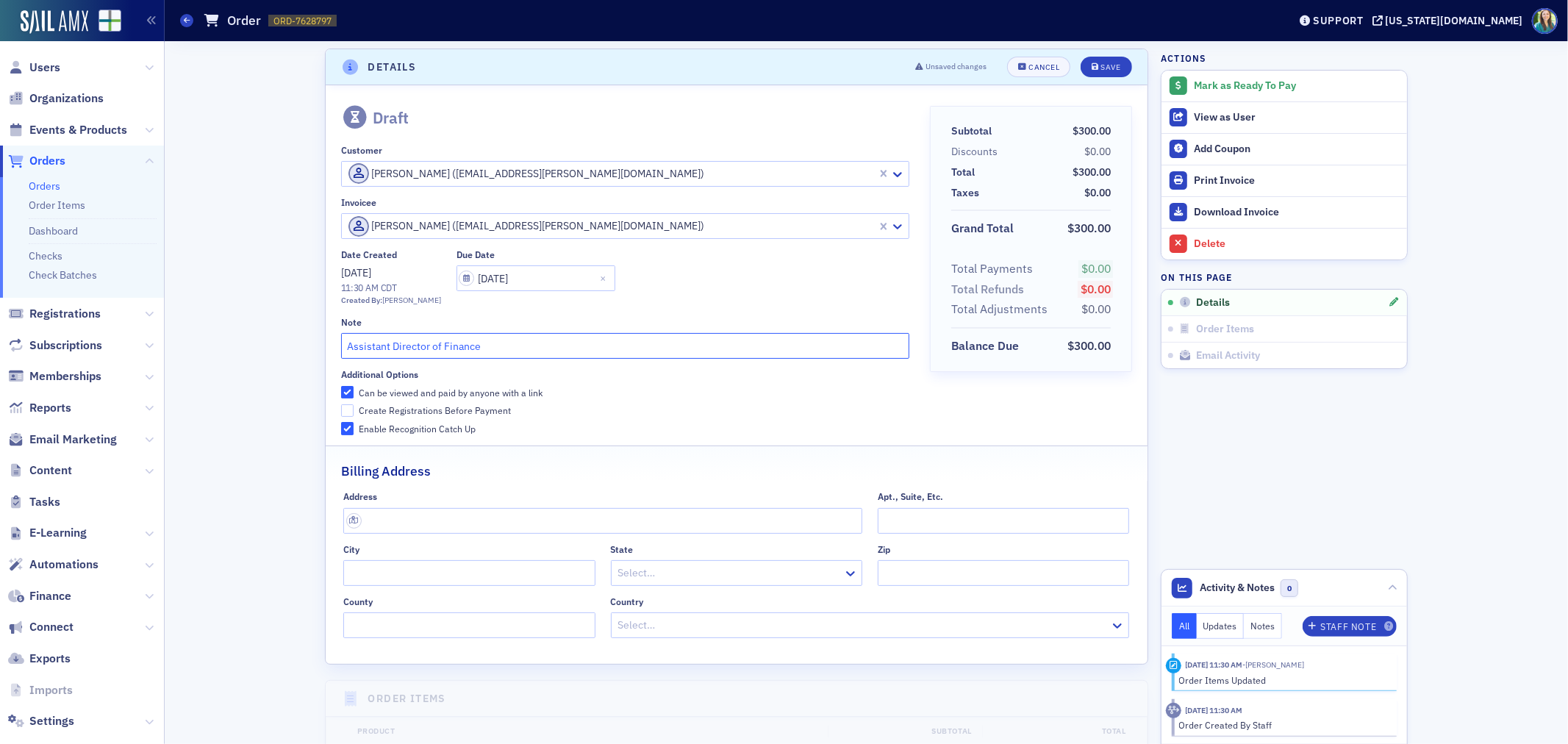
click at [549, 339] on input "Assistant Director of Finance" at bounding box center [625, 345] width 568 height 26
click at [342, 348] on input "Assistant Director of Finance" at bounding box center [625, 345] width 568 height 26
type input "BJCC Assistant Director of Finance"
click at [1086, 64] on button "Save" at bounding box center [1106, 70] width 51 height 21
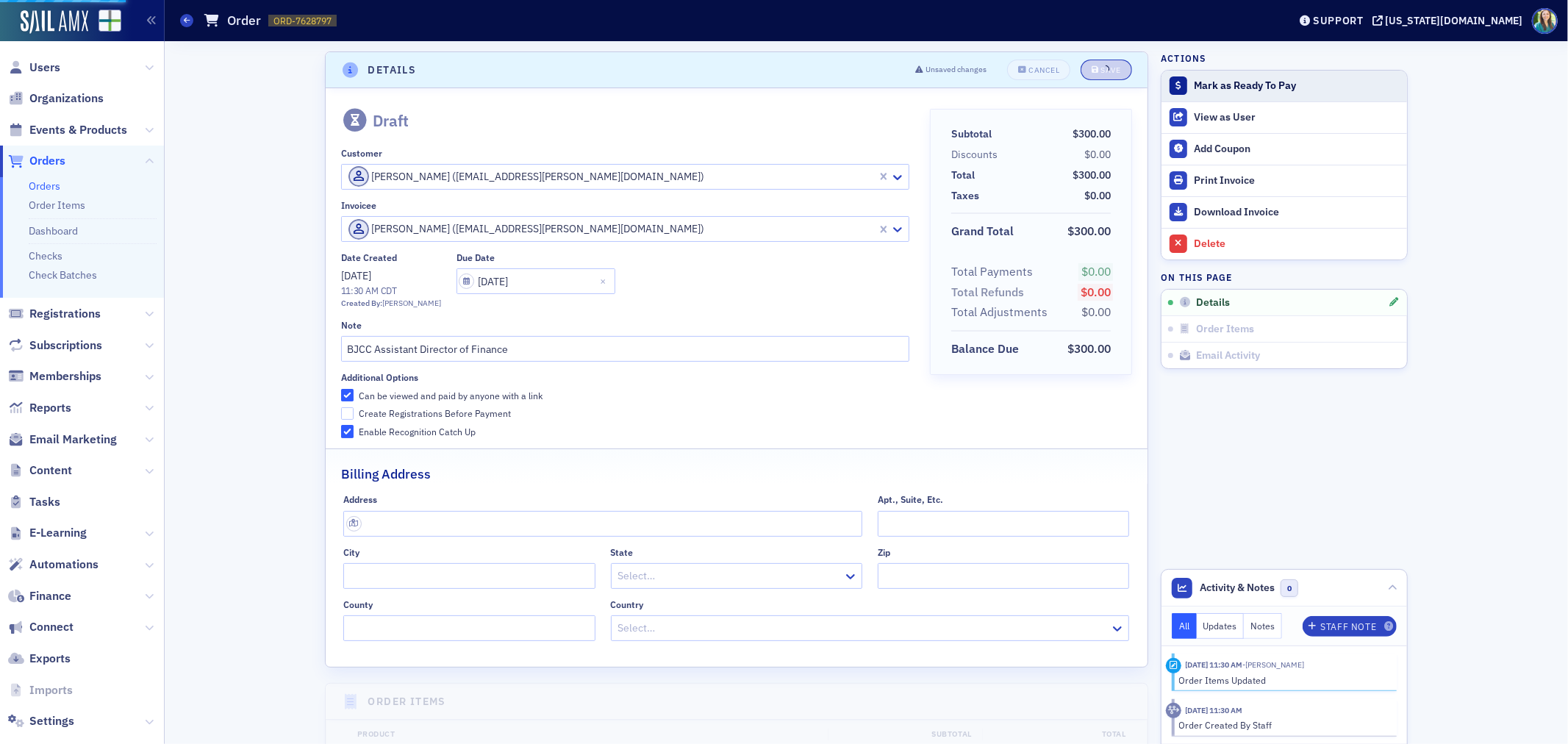
scroll to position [3, 0]
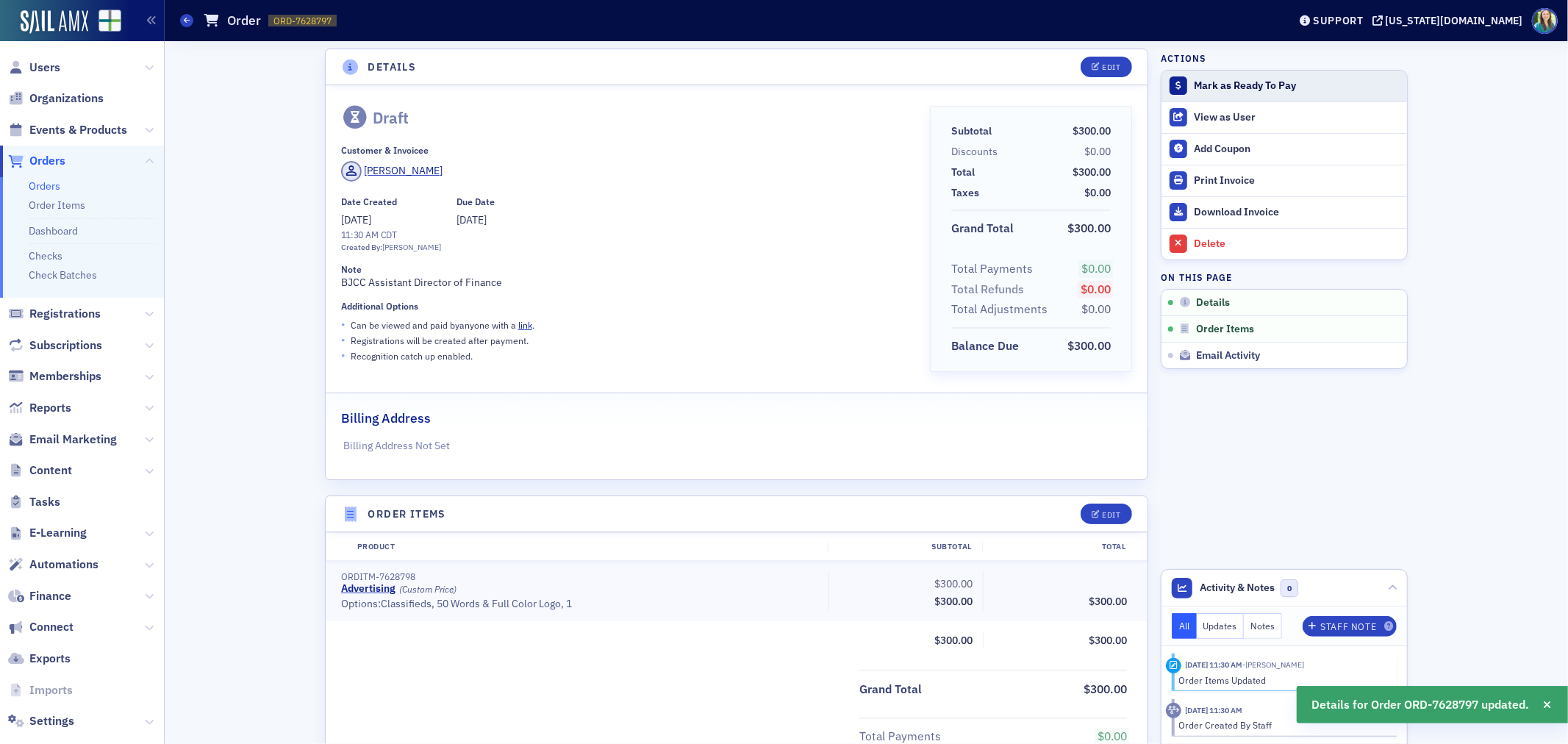
click at [1213, 84] on div "Mark as Ready To Pay" at bounding box center [1297, 86] width 206 height 13
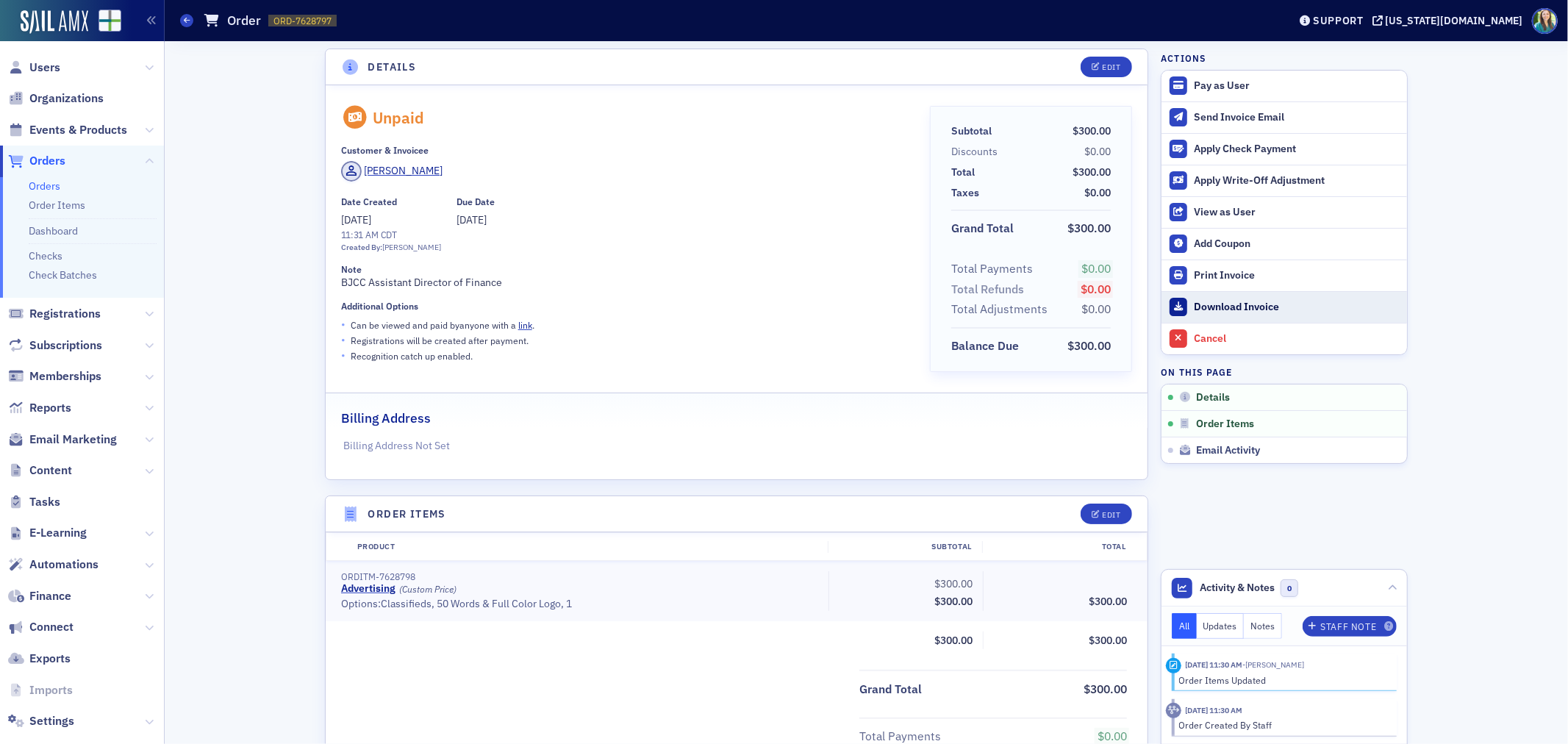
click at [1240, 301] on div "Download Invoice" at bounding box center [1297, 307] width 206 height 13
click at [1514, 172] on div "Details Edit Unpaid Customer & Invoicee [PERSON_NAME] Date Created [DATE] 11:31…" at bounding box center [866, 489] width 1383 height 902
